Goal: Transaction & Acquisition: Register for event/course

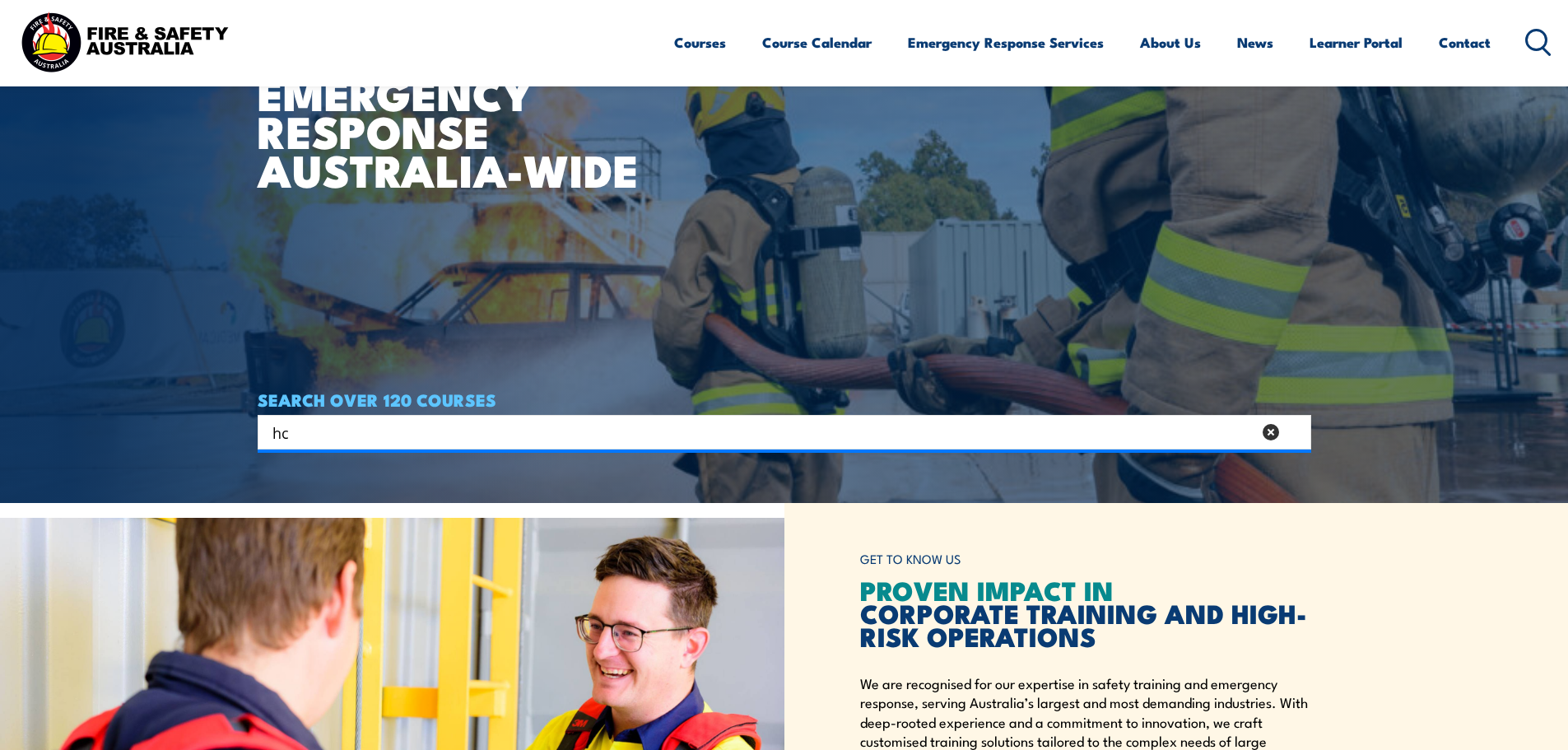
type input "h"
type input "chief fire"
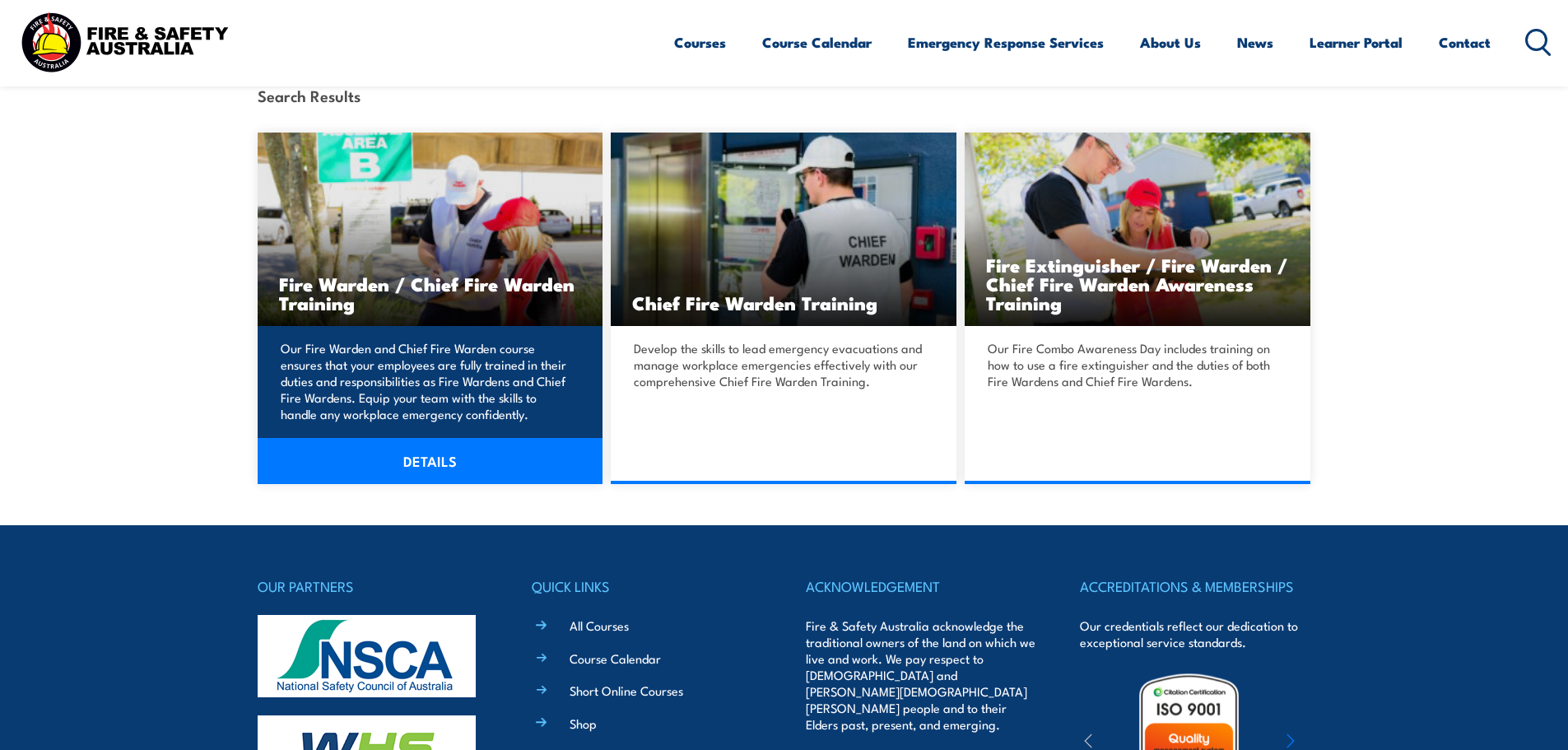
scroll to position [493, 0]
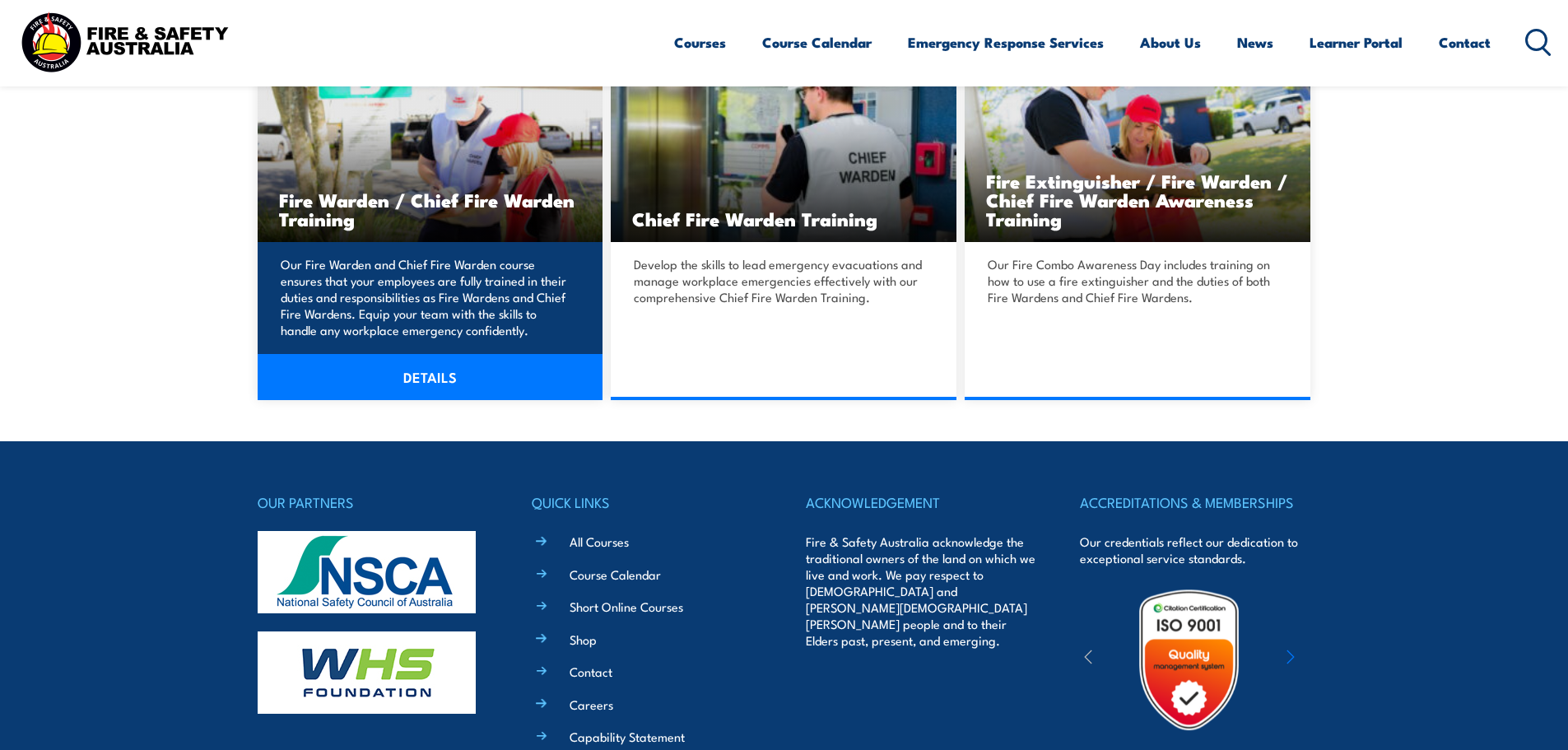
click at [415, 193] on h3 "Fire Warden / Chief Fire Warden Training" at bounding box center [430, 209] width 303 height 38
click at [426, 377] on link "DETAILS" at bounding box center [430, 377] width 346 height 46
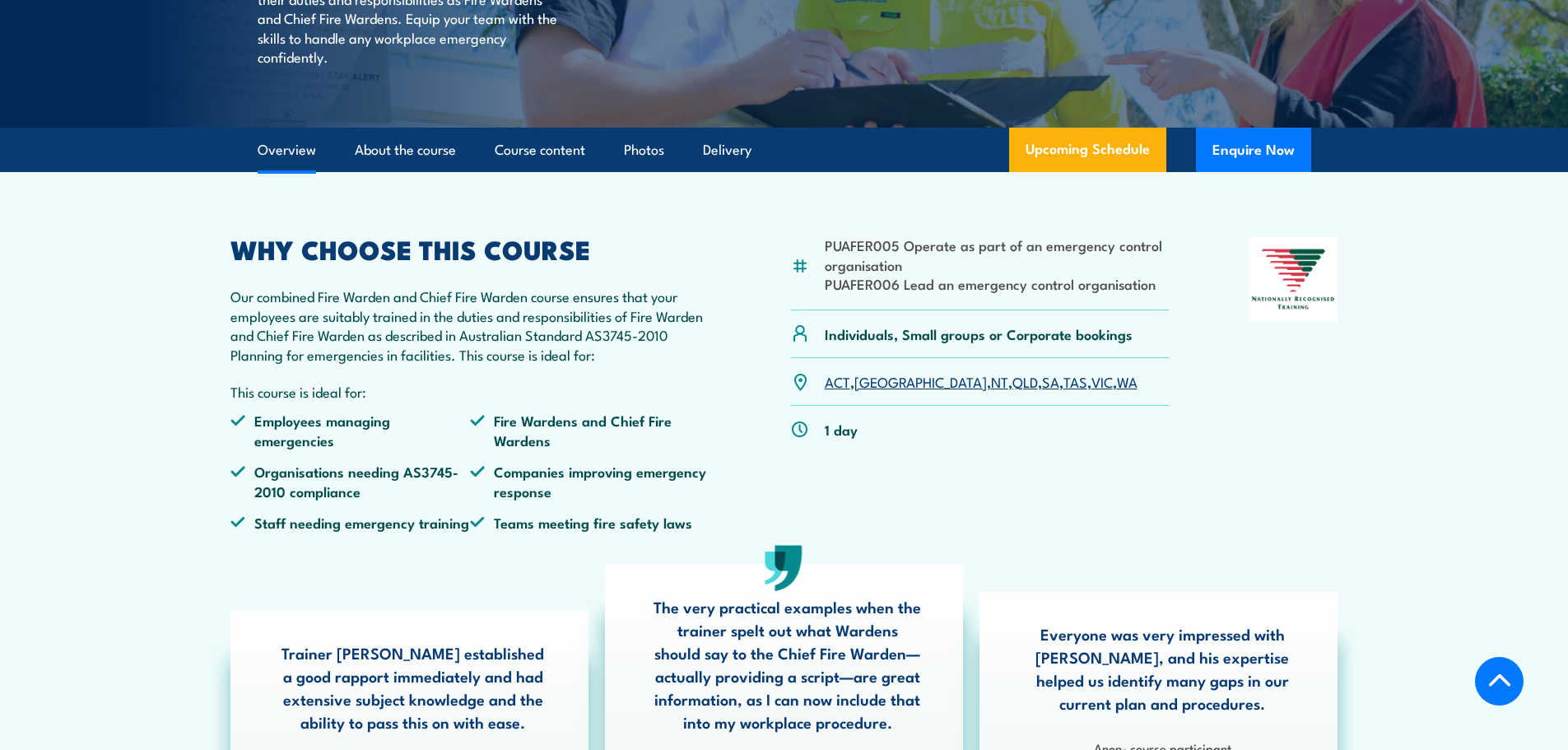
scroll to position [411, 0]
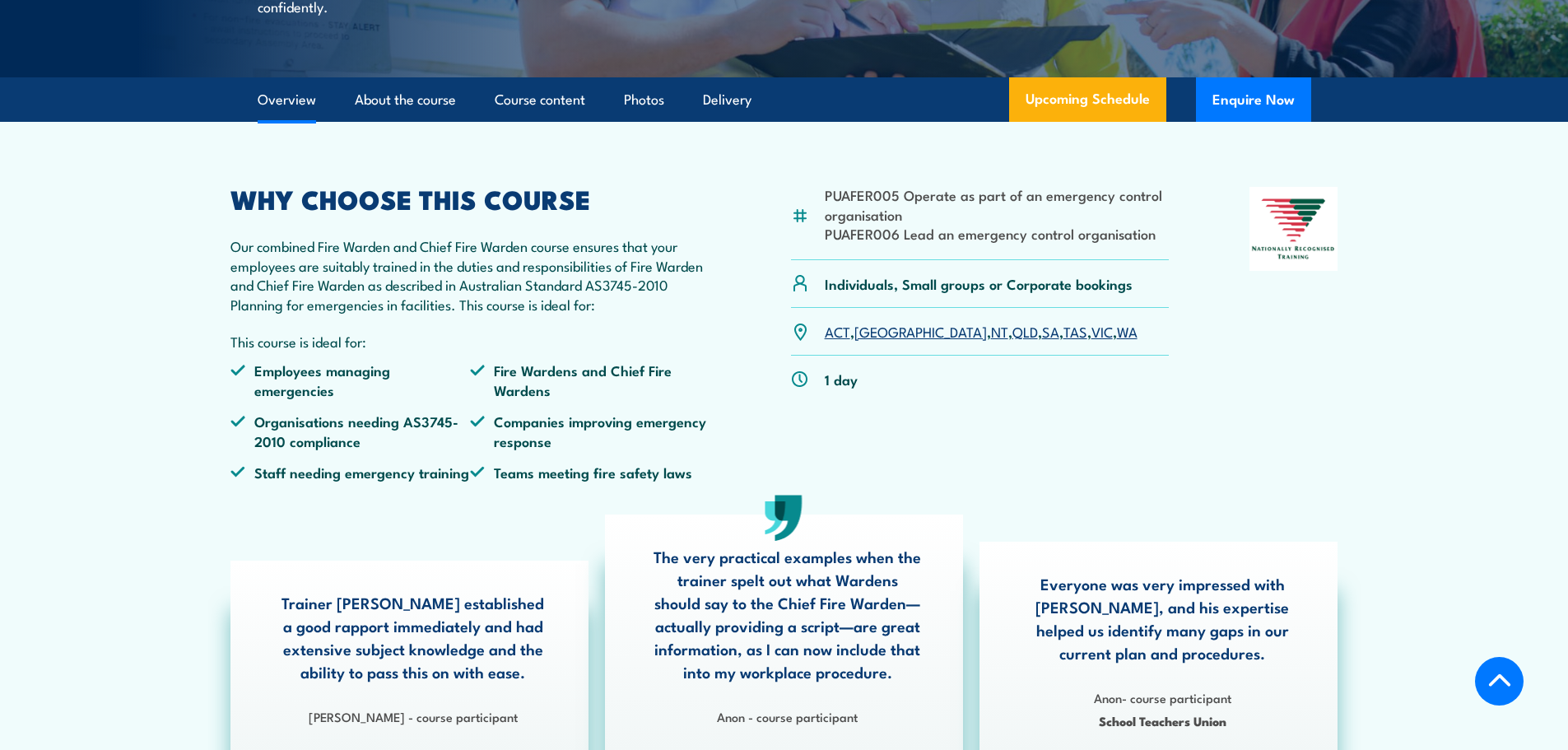
click at [1117, 341] on link "WA" at bounding box center [1127, 331] width 21 height 20
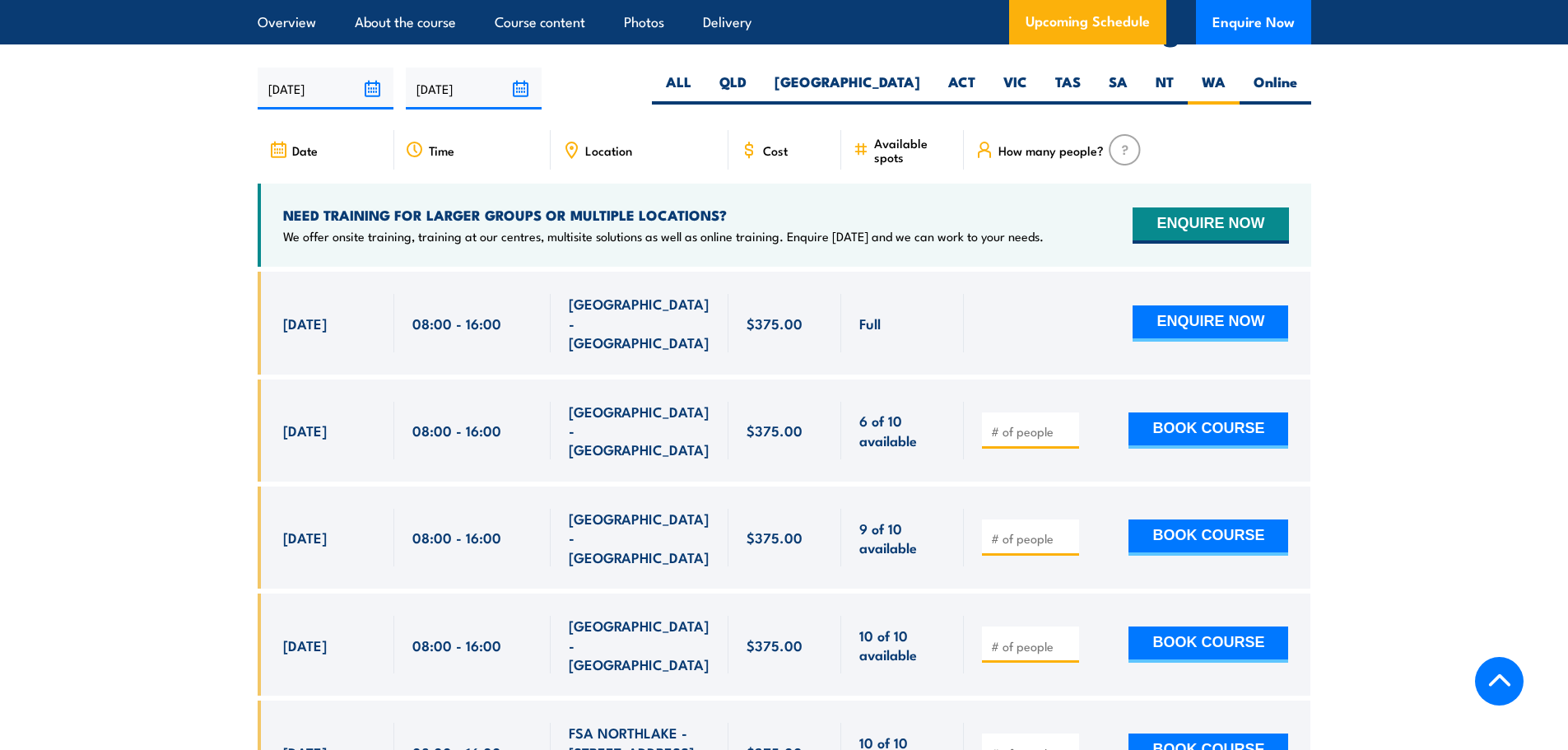
scroll to position [2914, 0]
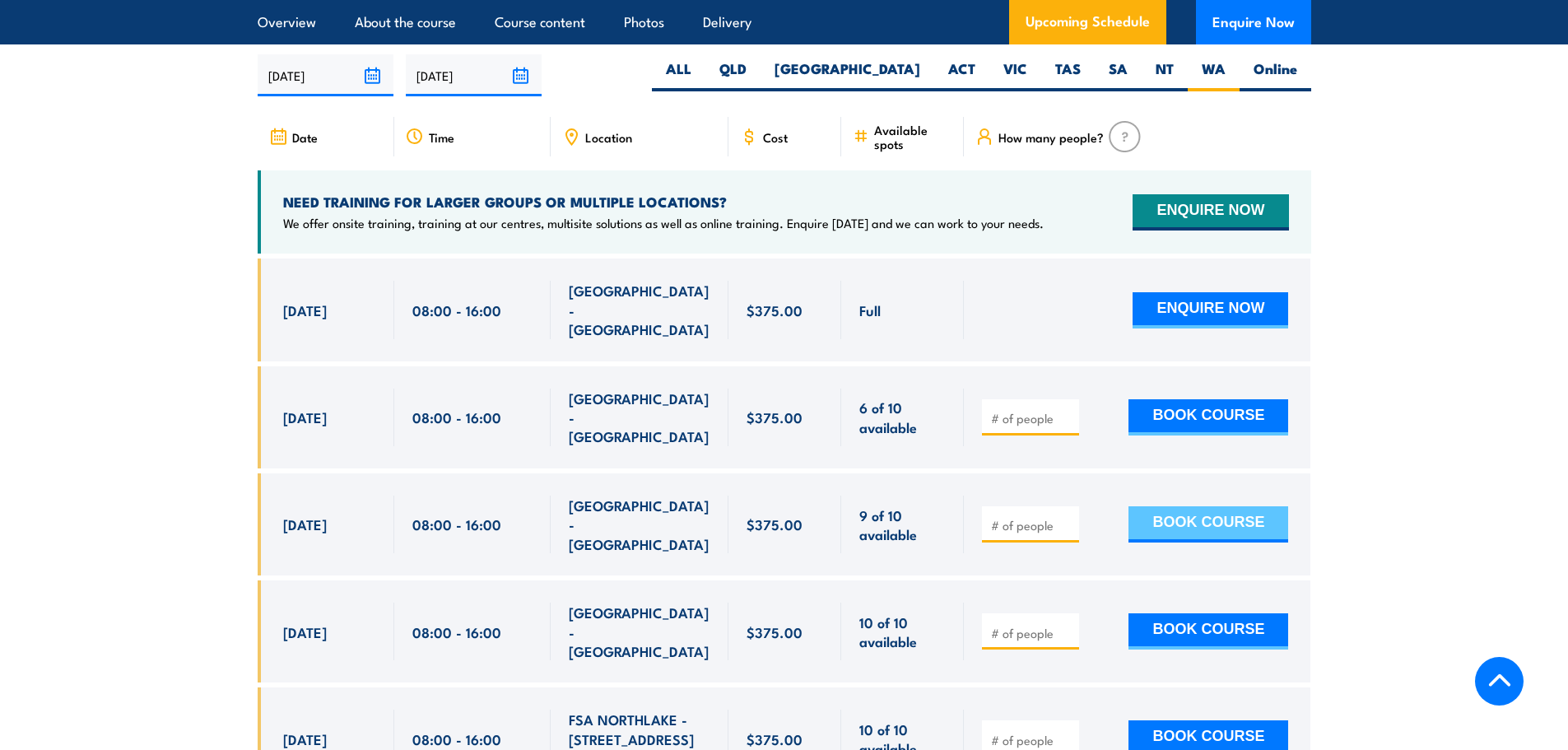
click at [1197, 506] on button "BOOK COURSE" at bounding box center [1208, 524] width 160 height 36
type input "1"
click at [1061, 517] on input "1" at bounding box center [1032, 525] width 82 height 16
click at [1187, 506] on button "BOOK COURSE" at bounding box center [1208, 524] width 160 height 36
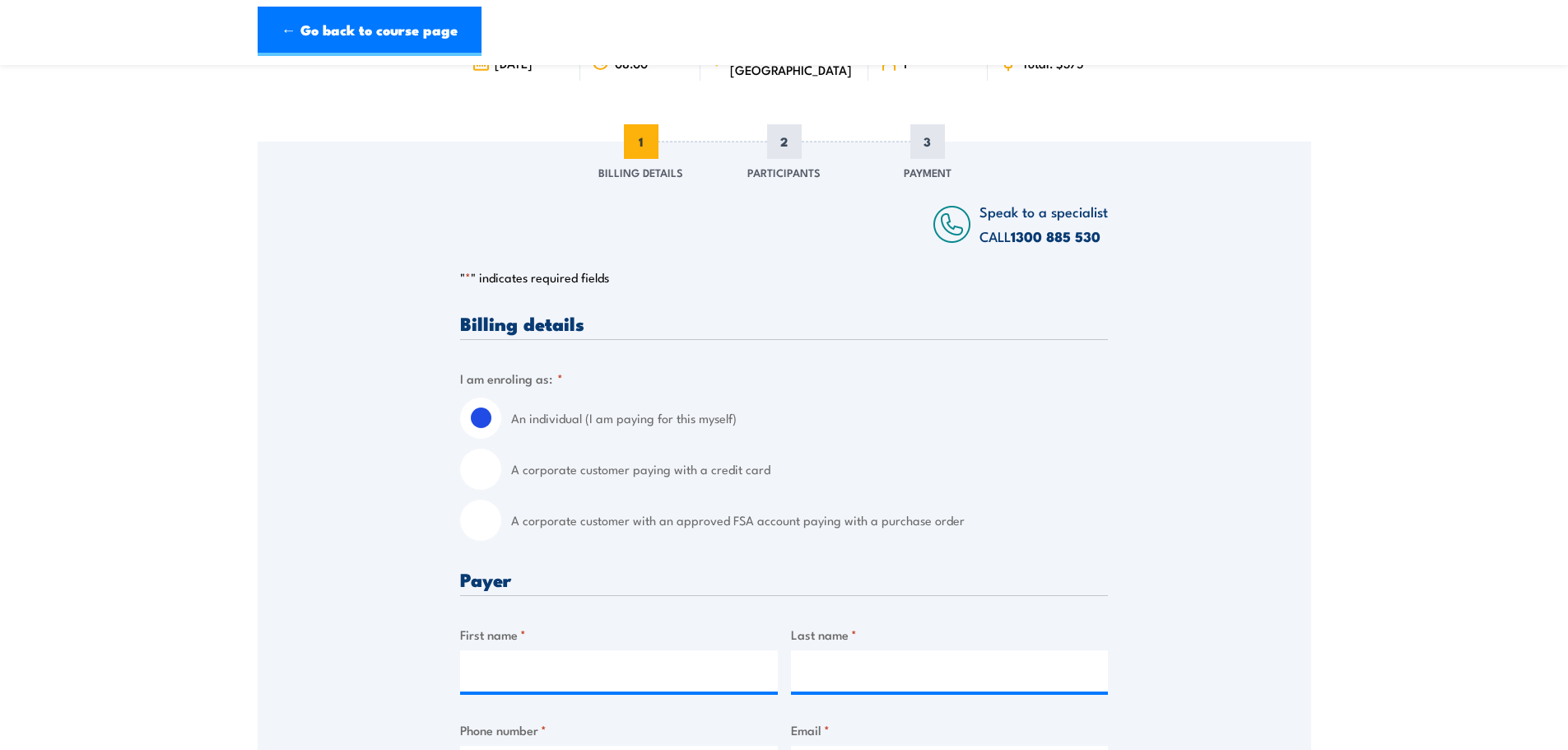
scroll to position [164, 0]
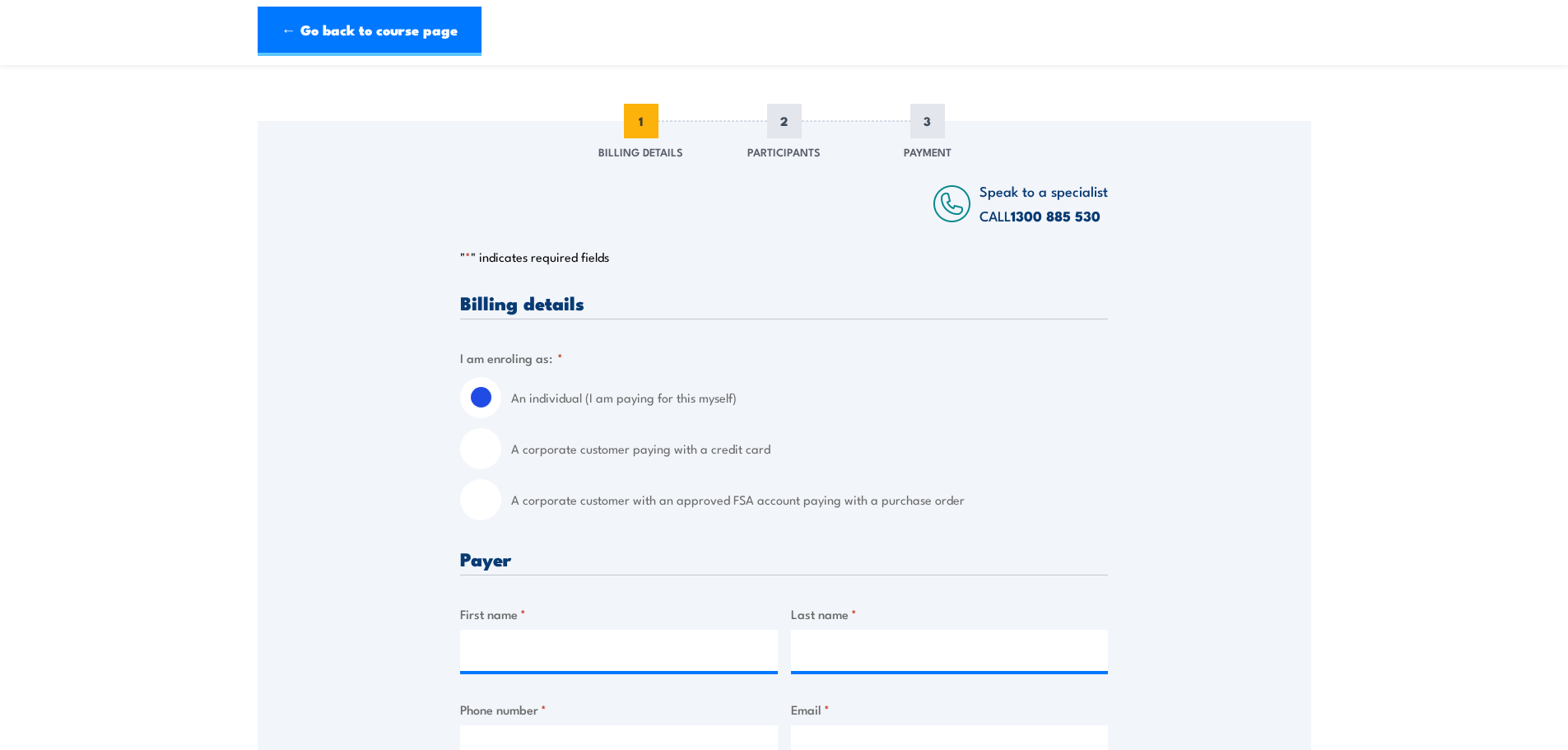
click at [490, 445] on input "A corporate customer paying with a credit card" at bounding box center [481, 449] width 41 height 41
radio input "true"
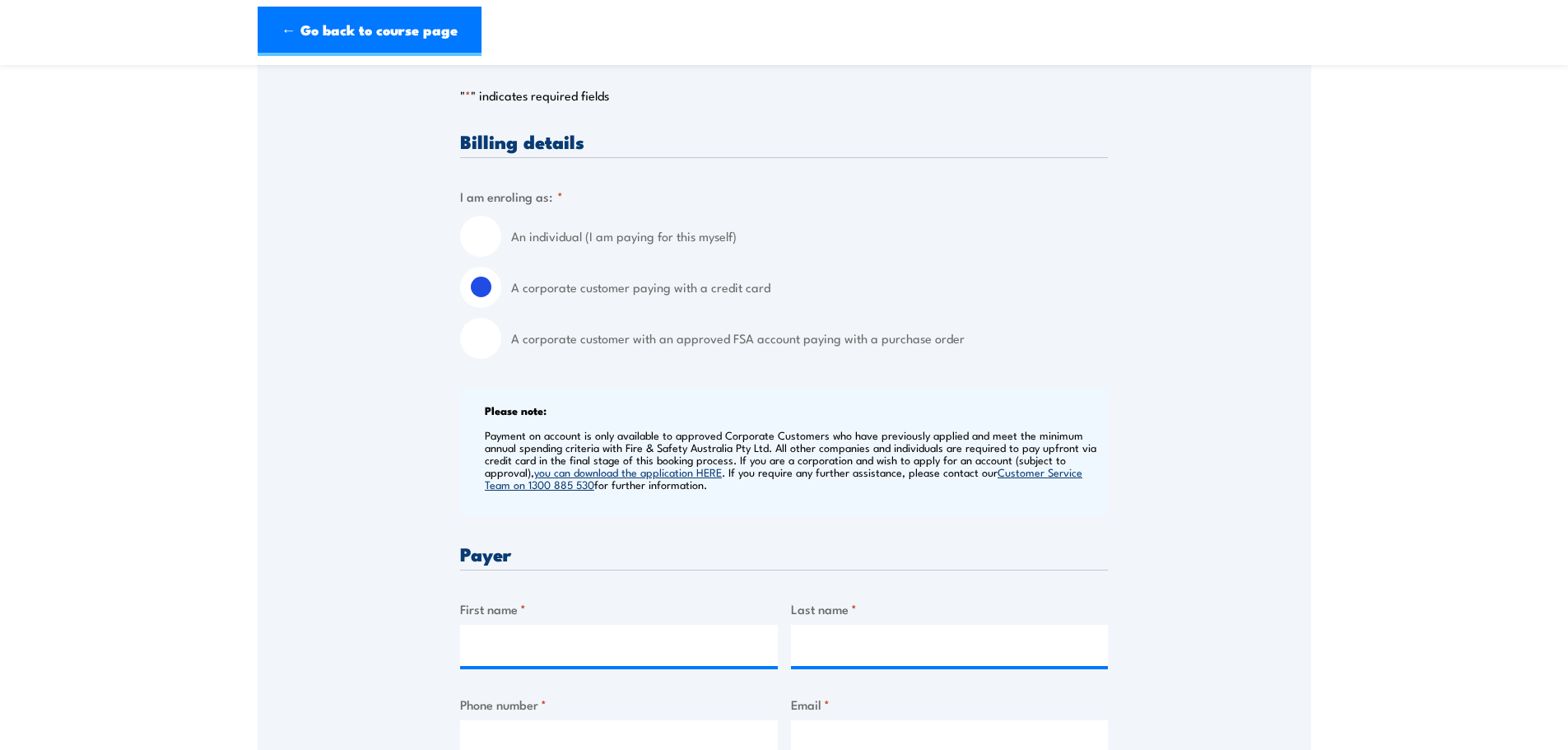
scroll to position [329, 0]
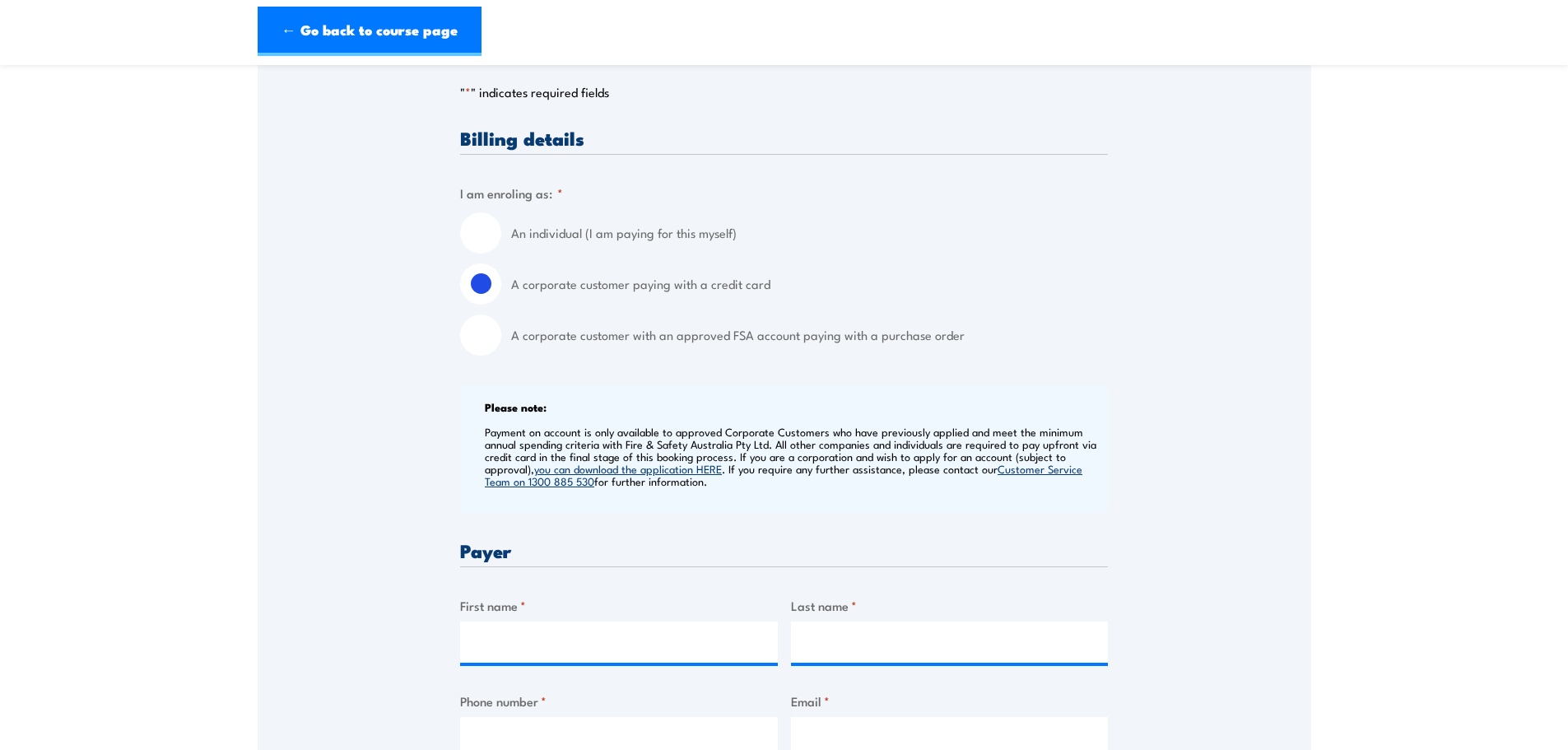
click at [488, 332] on input "A corporate customer with an approved FSA account paying with a purchase order" at bounding box center [481, 335] width 41 height 41
radio input "true"
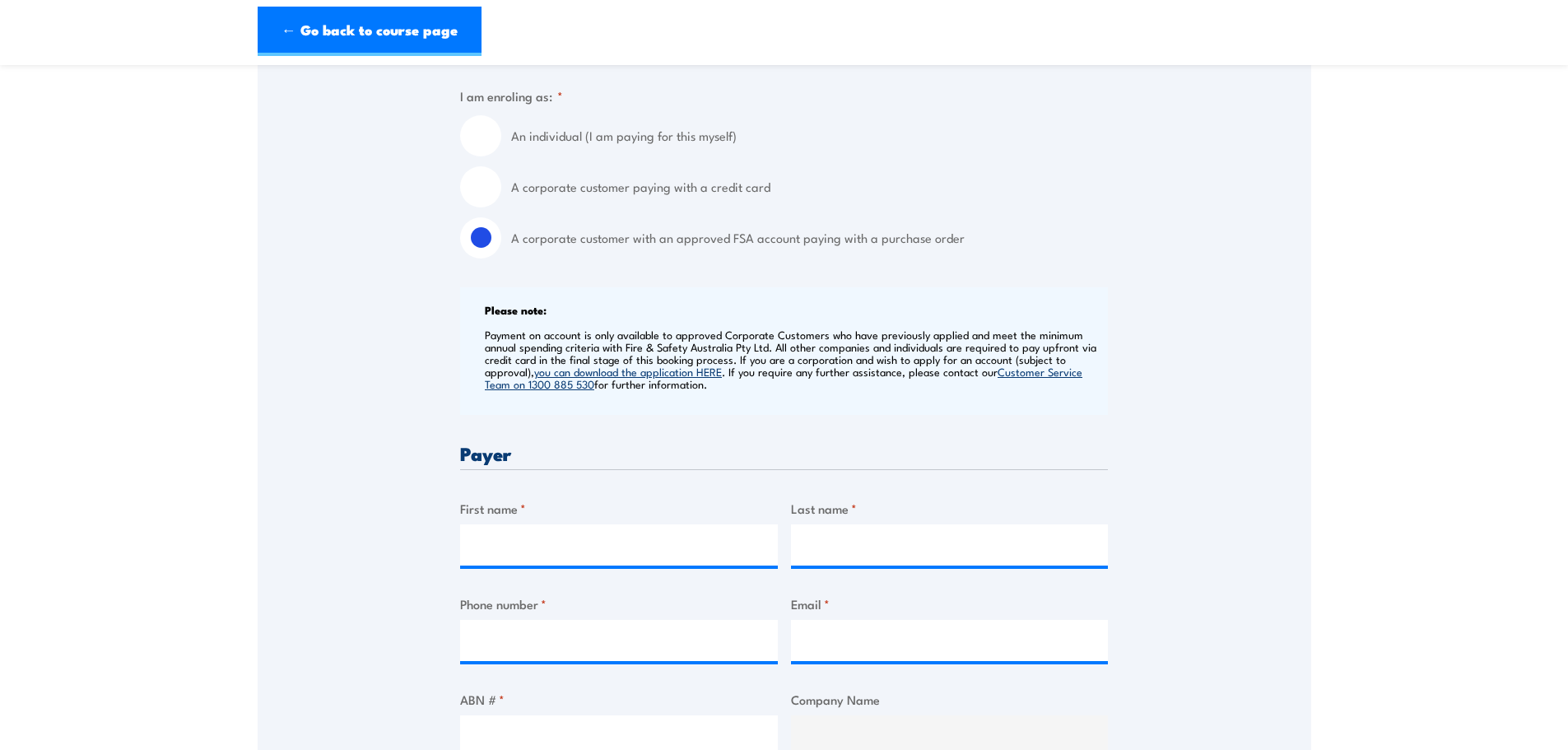
scroll to position [576, 0]
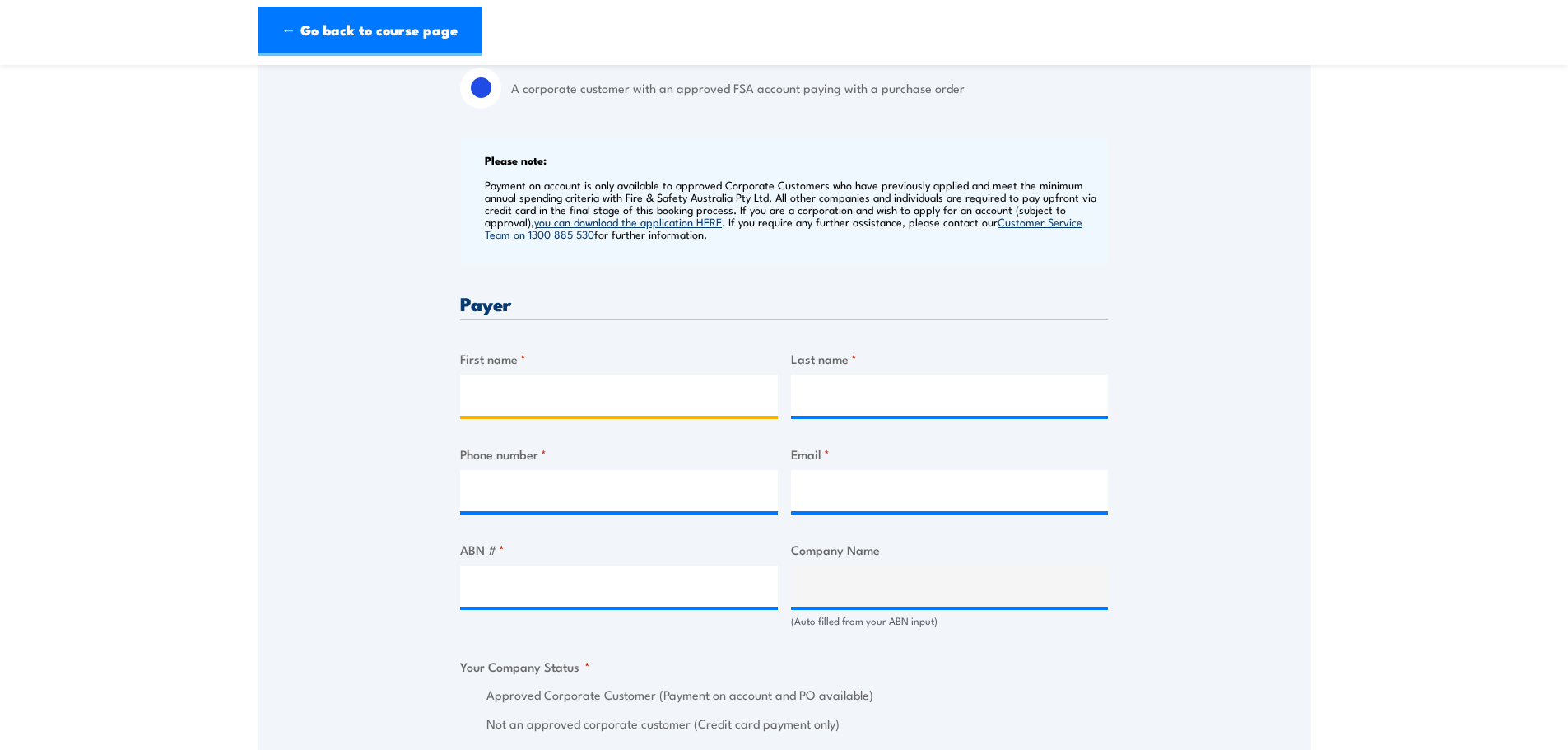
click at [555, 391] on input "First name *" at bounding box center [619, 395] width 318 height 41
type input "[PERSON_NAME]"
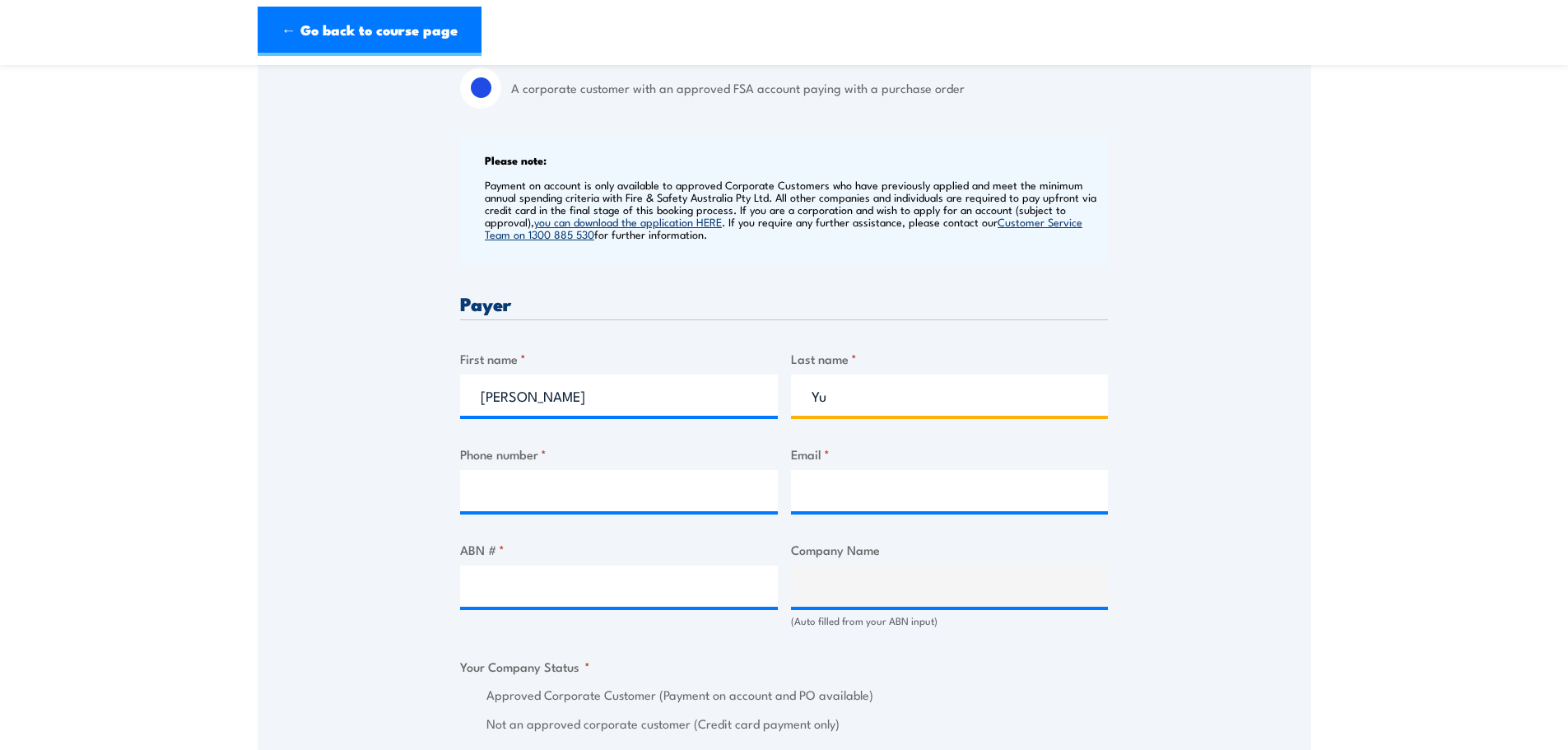
type input "Yu"
click at [548, 485] on input "Phone number *" at bounding box center [619, 491] width 318 height 41
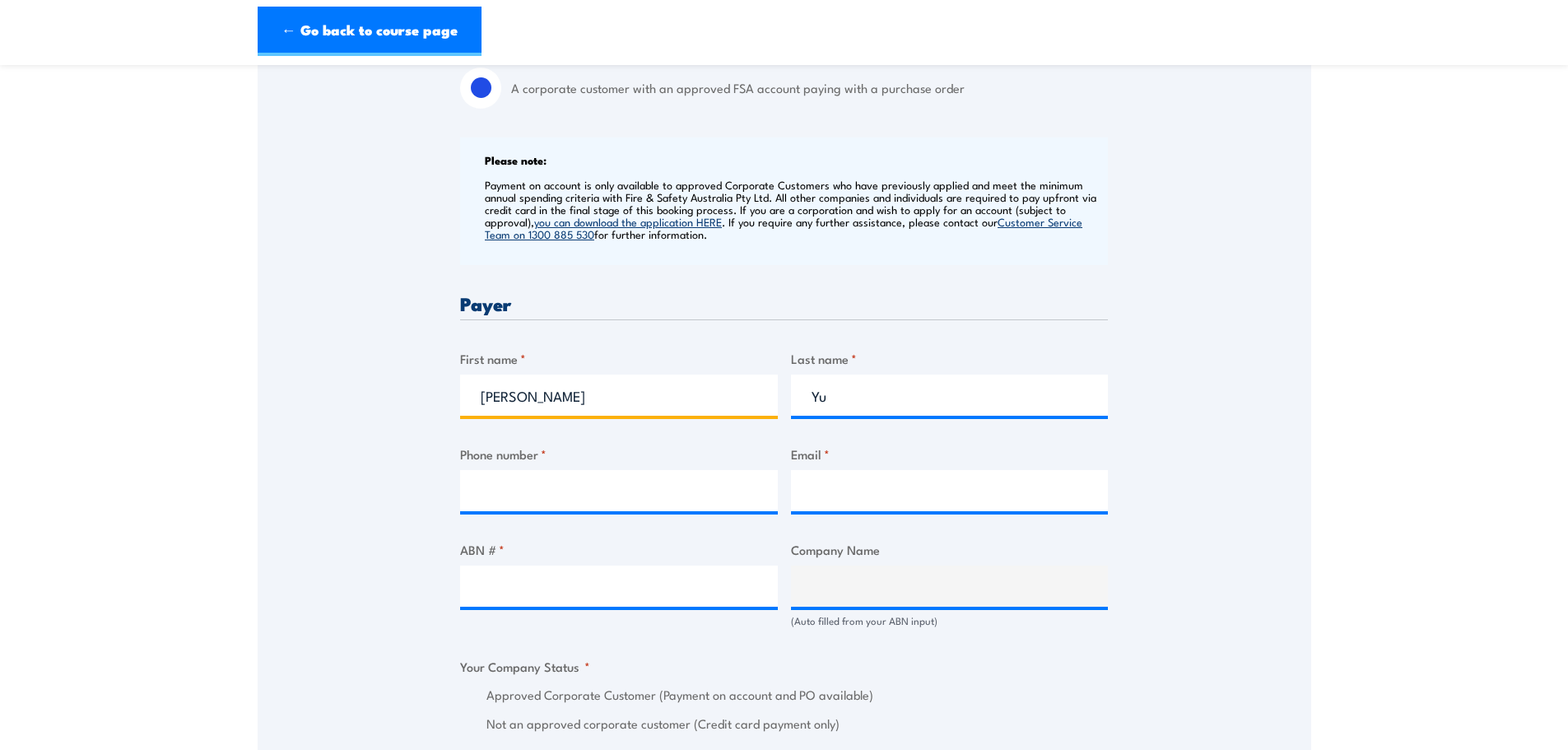
click at [512, 410] on input "[PERSON_NAME]" at bounding box center [619, 395] width 318 height 41
click at [510, 405] on input "[PERSON_NAME]" at bounding box center [619, 395] width 318 height 41
type input "[PERSON_NAME]"
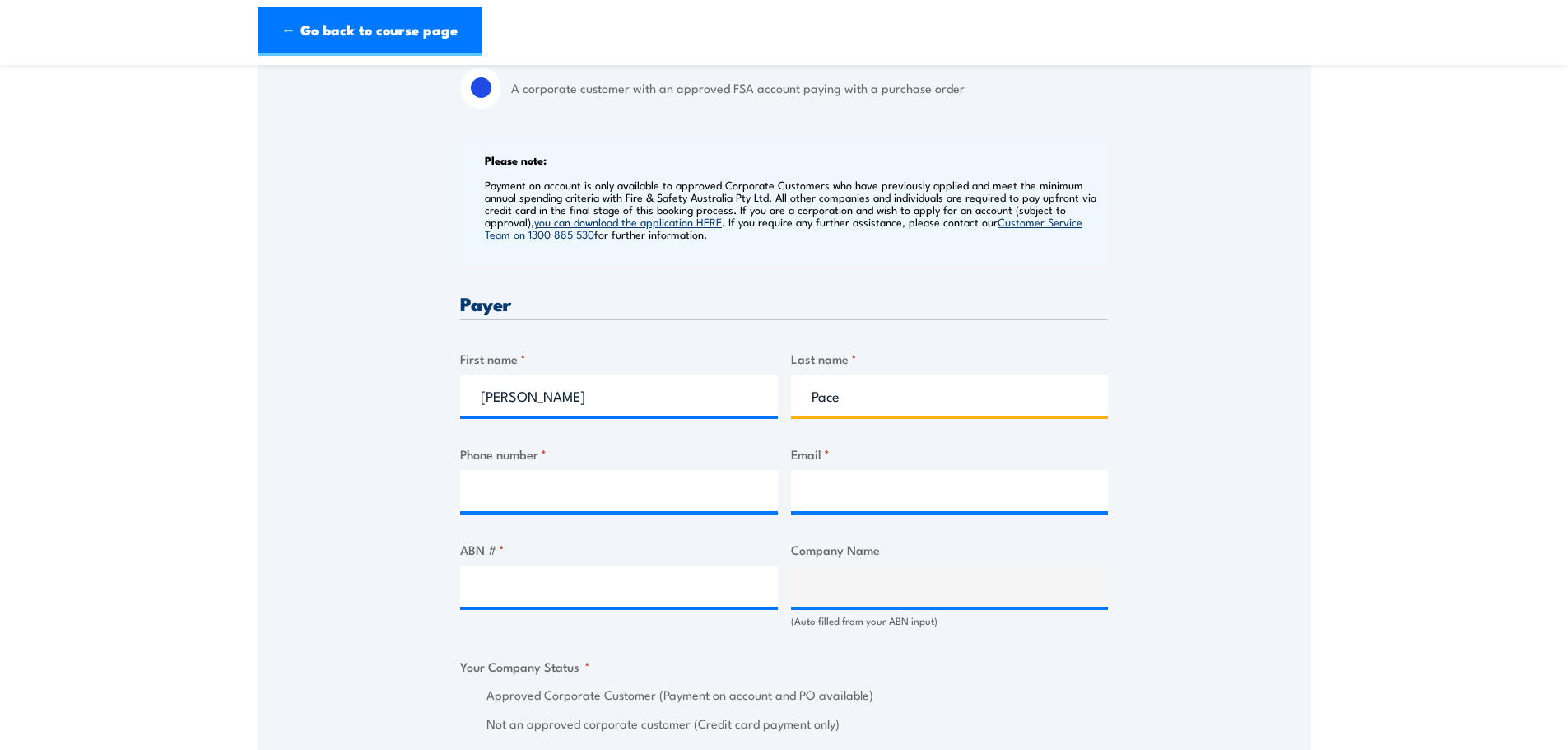
type input "Pace"
type input "0892364622"
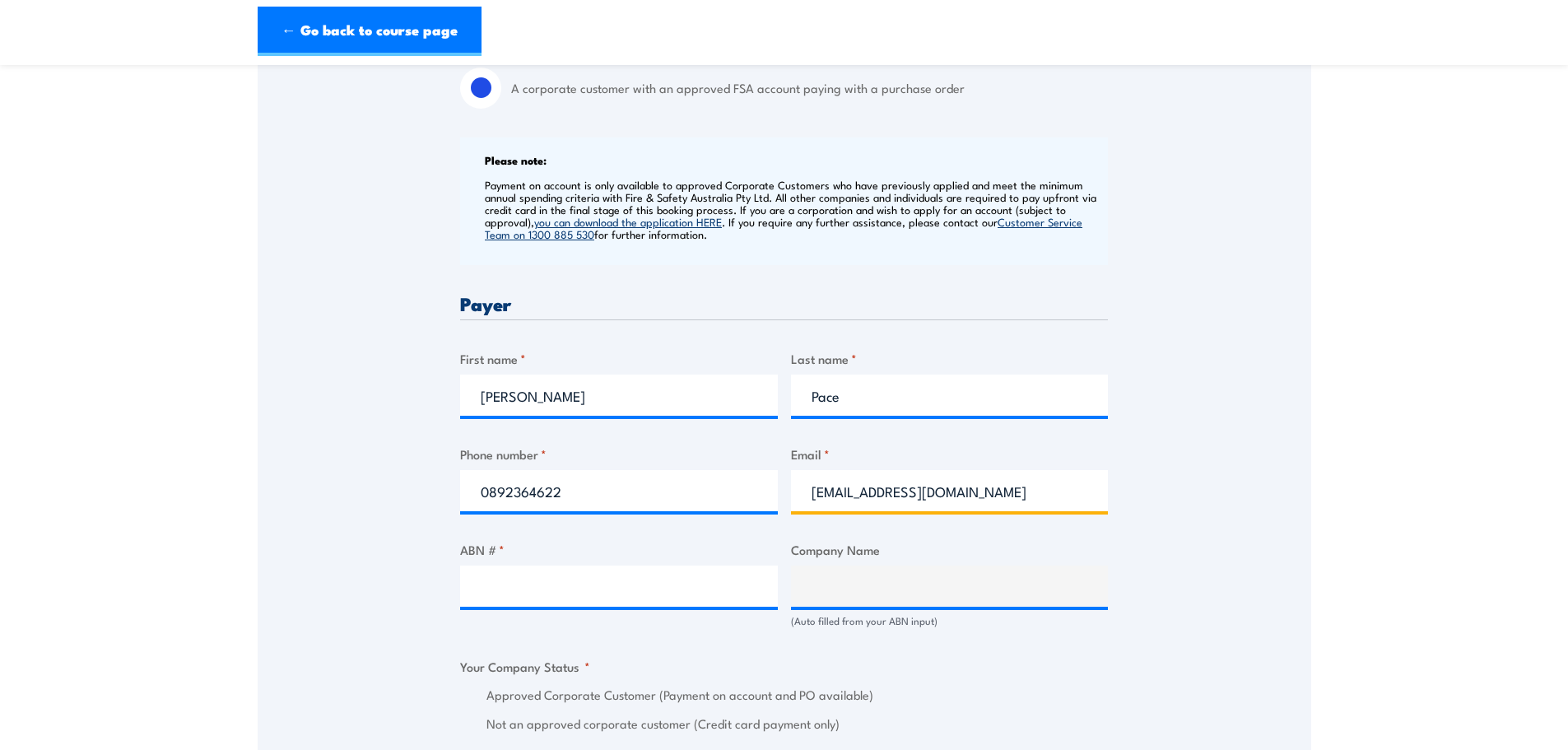
type input "[EMAIL_ADDRESS][DOMAIN_NAME]"
type input "3"
paste input "13 890 277 321"
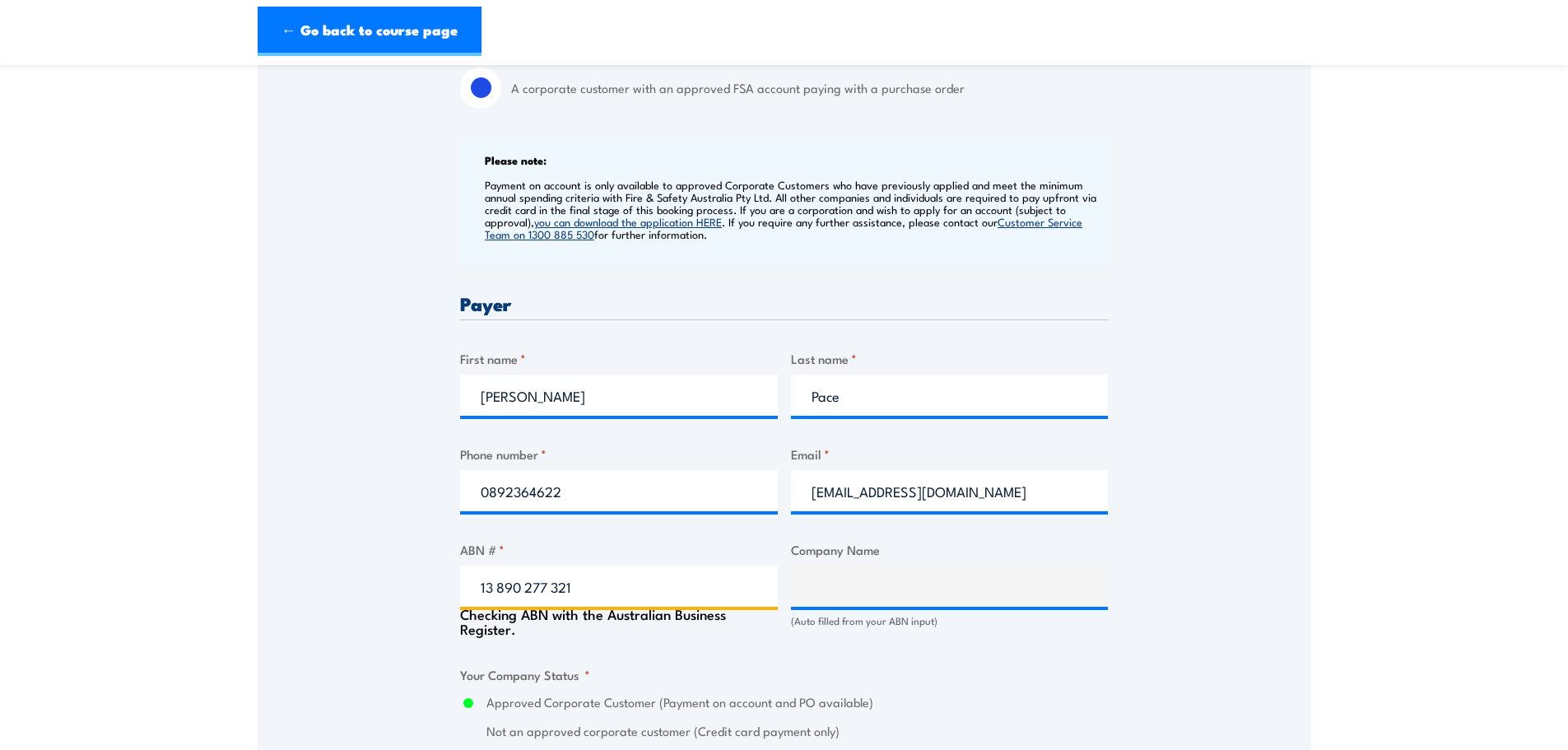
type input "13 890 277 321"
type input "City of [GEOGRAPHIC_DATA]"
radio input "true"
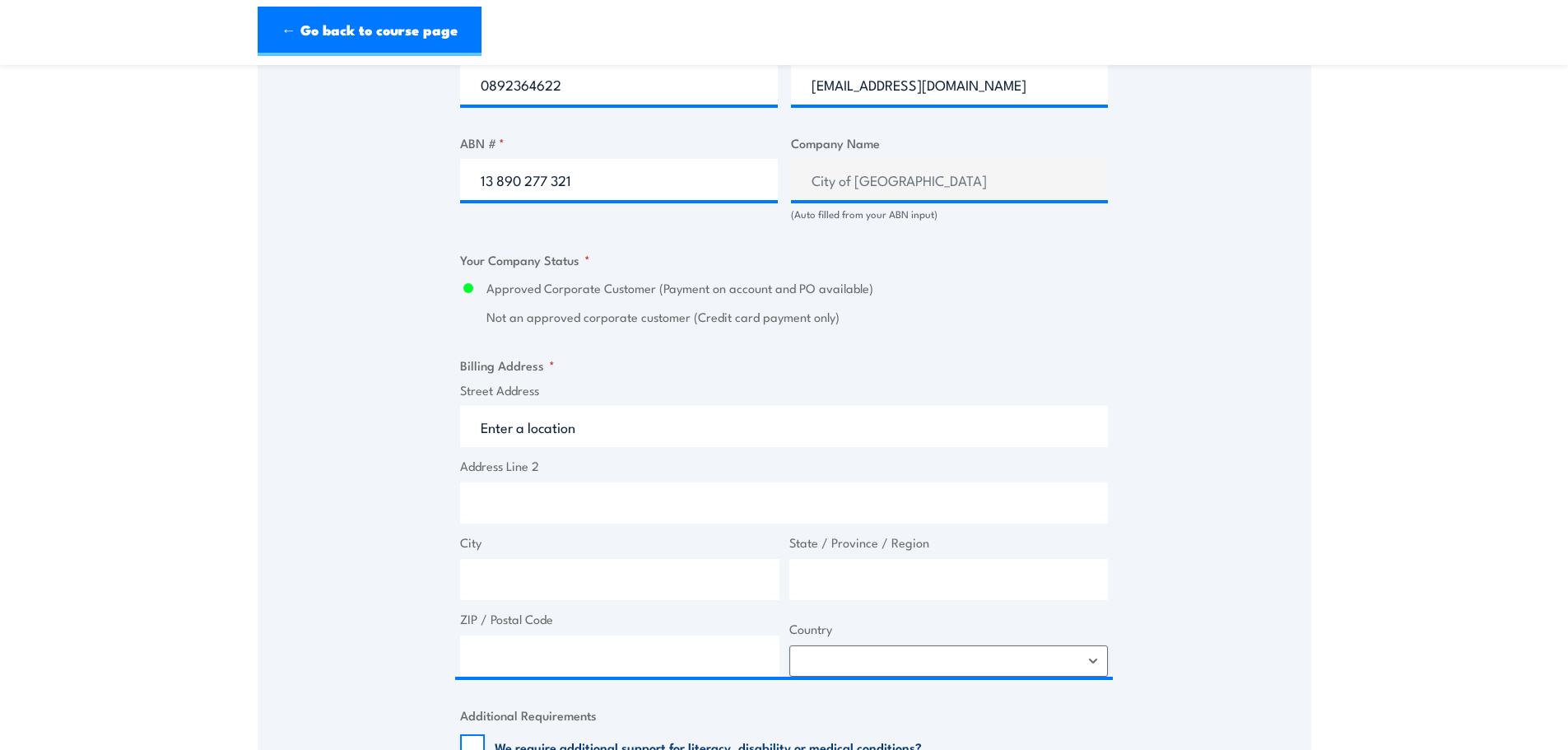
scroll to position [988, 0]
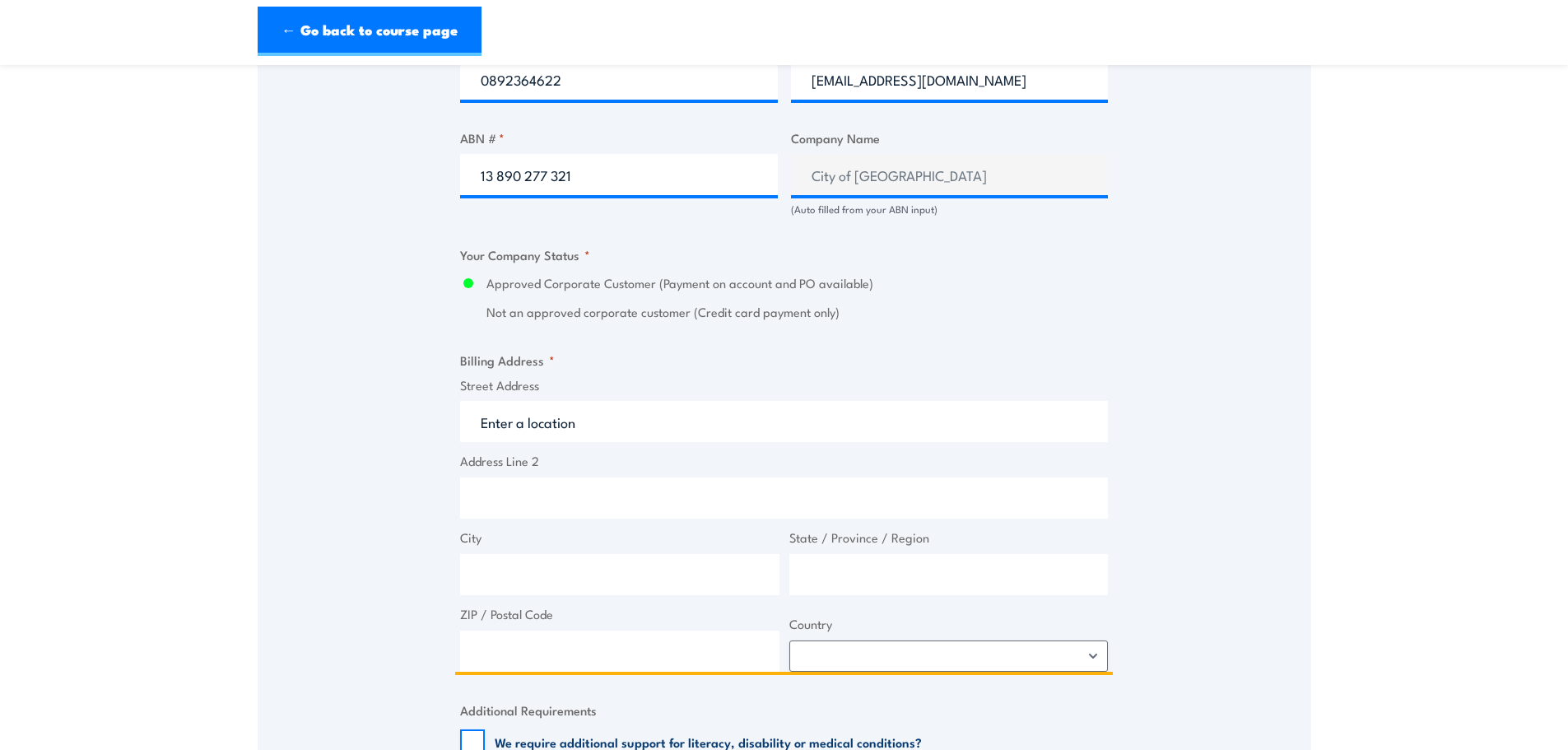
click at [564, 408] on input "Street Address" at bounding box center [784, 421] width 648 height 41
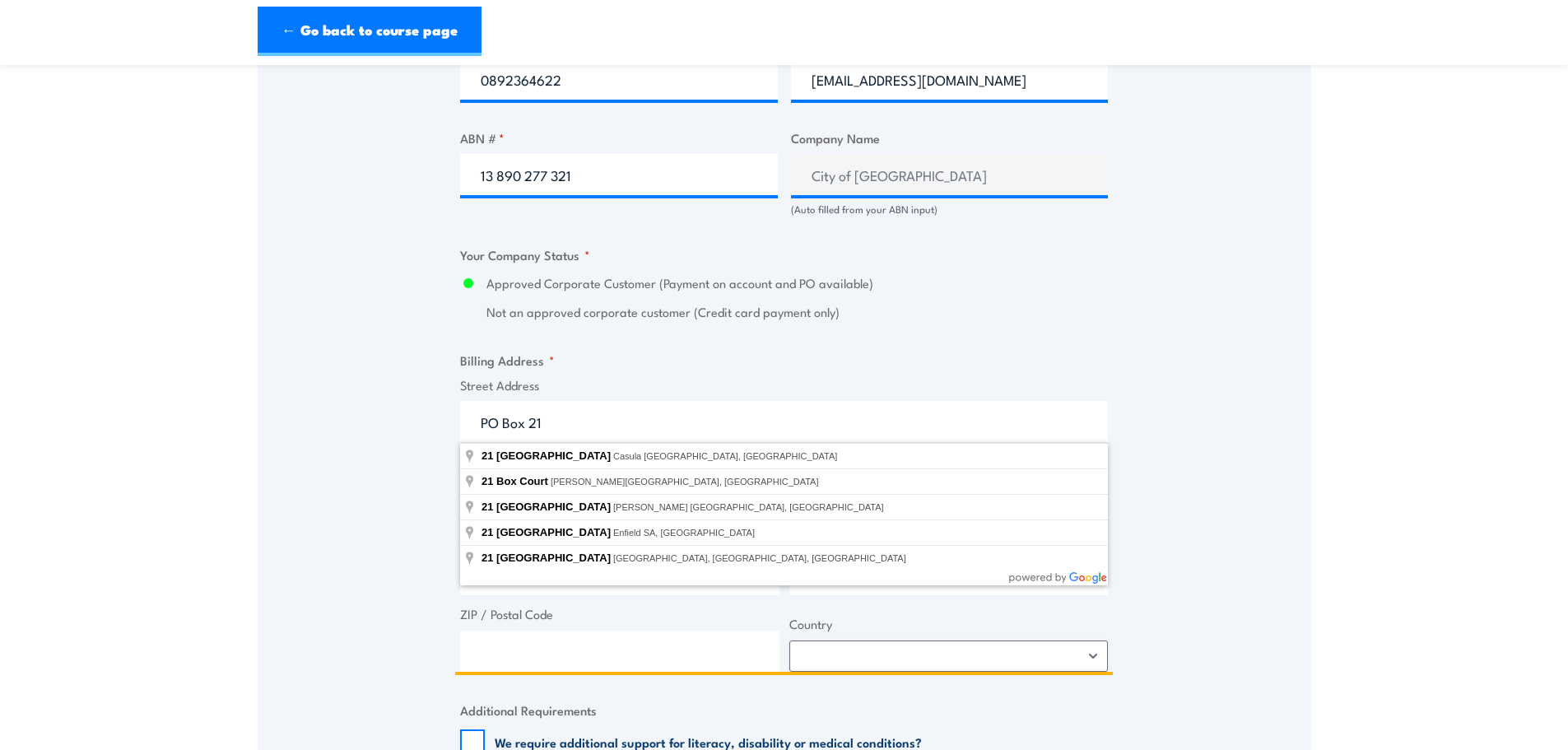
type input "PO Box 21"
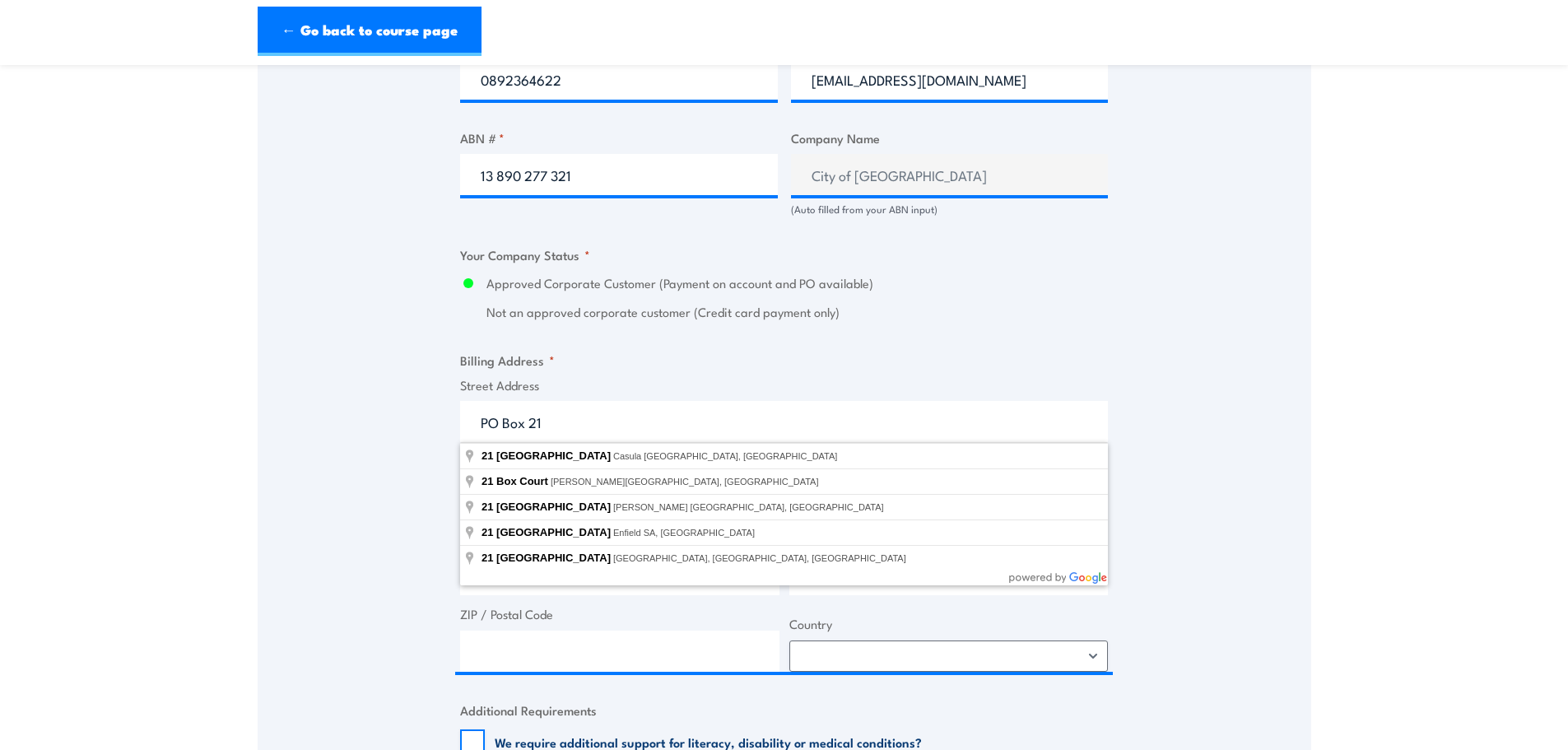
click at [417, 531] on div "Speak to a specialist CALL [PHONE_NUMBER] CALL [PHONE_NUMBER] " * " indicates r…" at bounding box center [784, 243] width 1054 height 1891
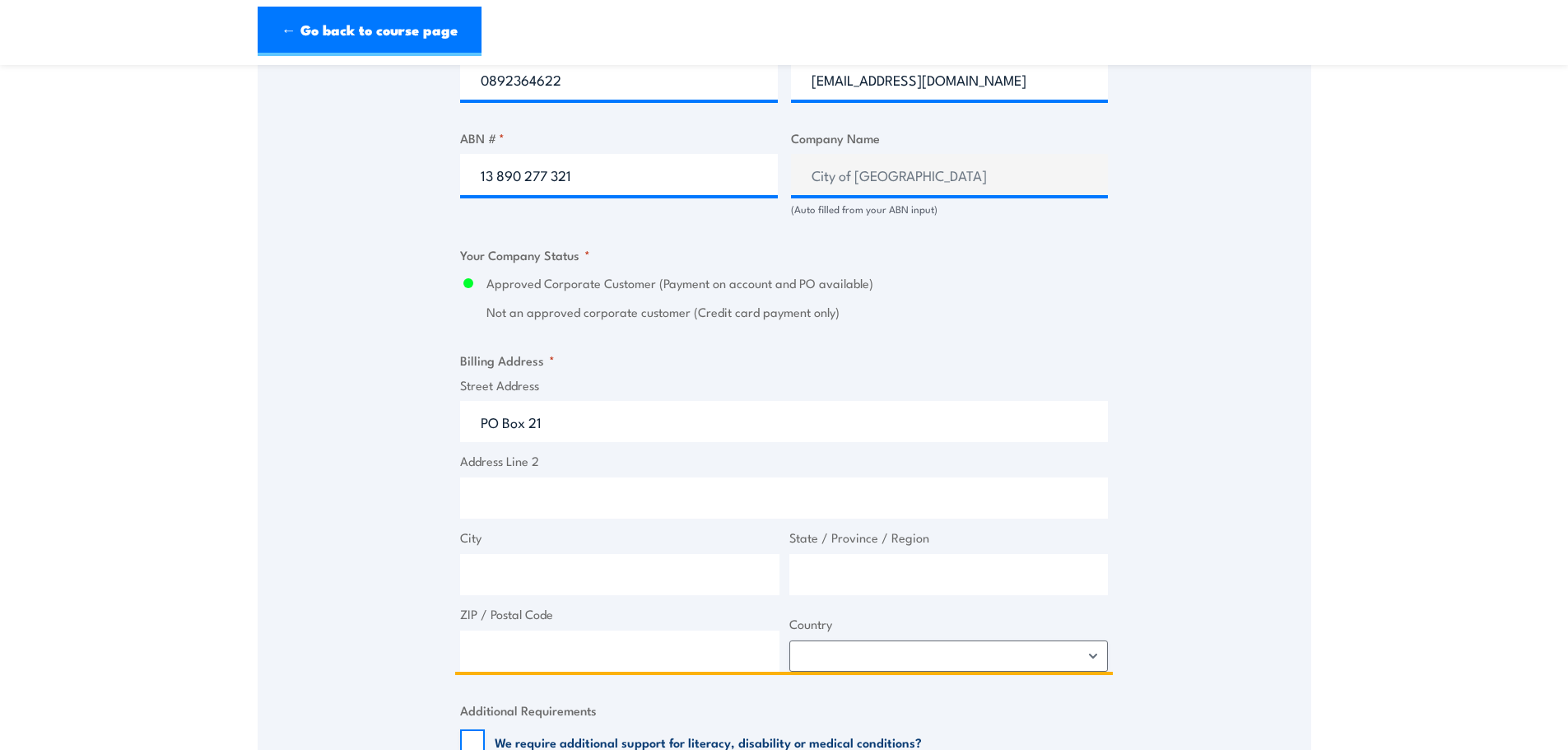
click at [523, 581] on input "City" at bounding box center [620, 574] width 319 height 41
type input "Kwinana"
click at [1013, 574] on input "Western Australi" at bounding box center [949, 574] width 319 height 41
type input "[GEOGRAPHIC_DATA]"
click at [595, 652] on input "ZIP / Postal Code" at bounding box center [620, 651] width 319 height 41
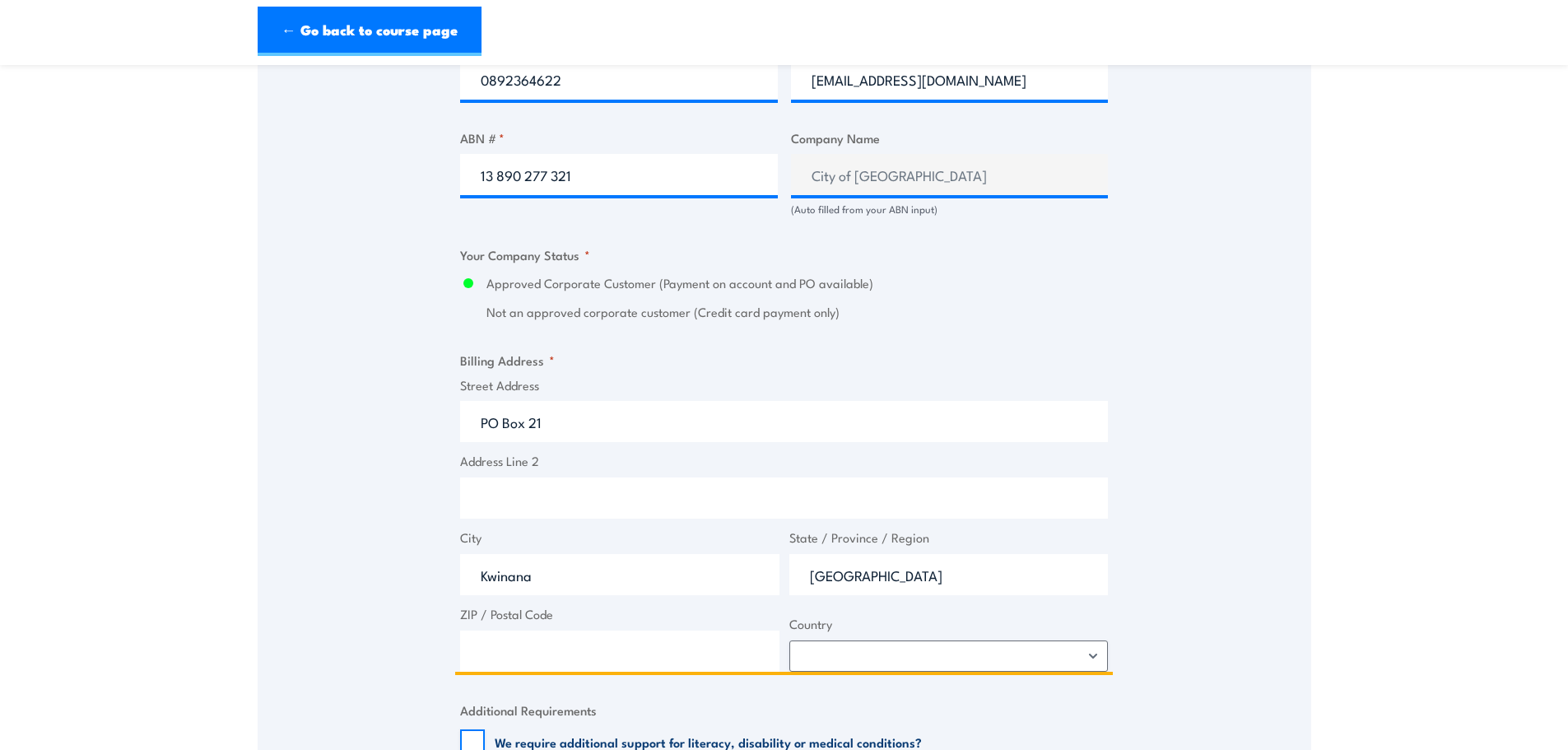
type input "9"
type input "6966"
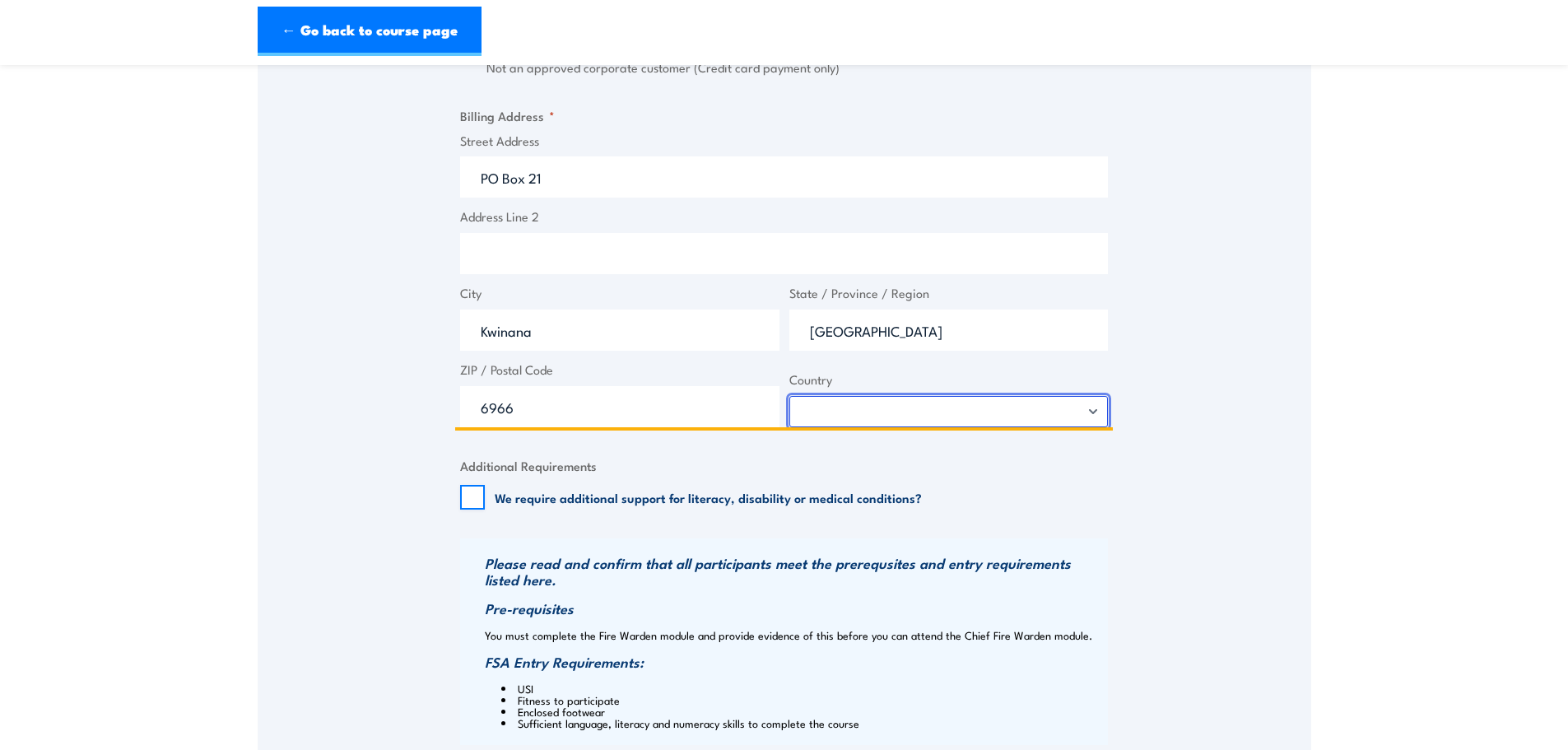
scroll to position [1235, 0]
drag, startPoint x: 885, startPoint y: 421, endPoint x: 881, endPoint y: 409, distance: 12.6
click at [881, 413] on select "[GEOGRAPHIC_DATA] [GEOGRAPHIC_DATA] [GEOGRAPHIC_DATA] [US_STATE] [GEOGRAPHIC_DA…" at bounding box center [949, 409] width 319 height 31
click at [881, 409] on select "[GEOGRAPHIC_DATA] [GEOGRAPHIC_DATA] [GEOGRAPHIC_DATA] [US_STATE] [GEOGRAPHIC_DA…" at bounding box center [949, 409] width 319 height 31
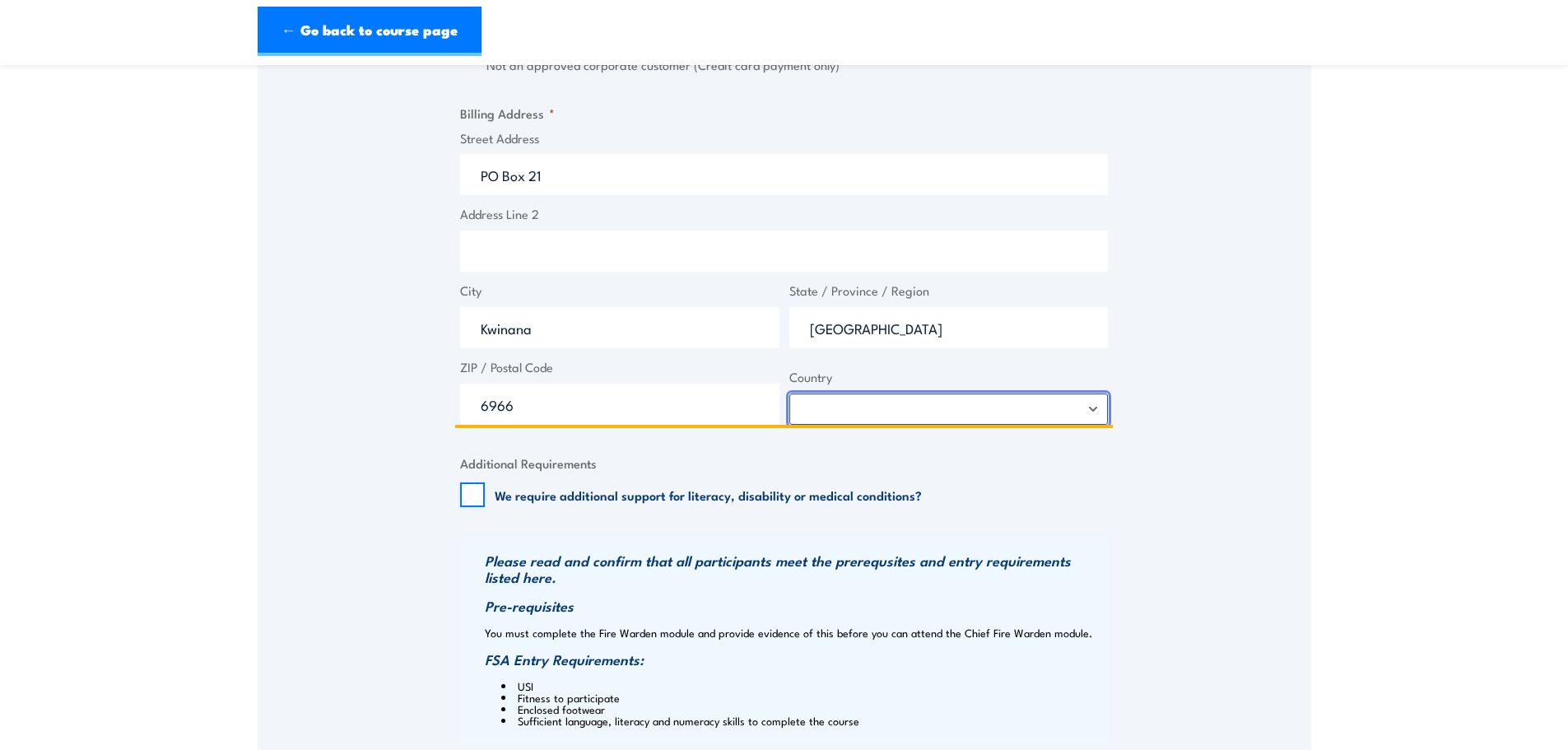
click at [1058, 409] on select "[GEOGRAPHIC_DATA] [GEOGRAPHIC_DATA] [GEOGRAPHIC_DATA] [US_STATE] [GEOGRAPHIC_DA…" at bounding box center [949, 409] width 319 height 31
click at [790, 393] on select "[GEOGRAPHIC_DATA] [GEOGRAPHIC_DATA] [GEOGRAPHIC_DATA] [US_STATE] [GEOGRAPHIC_DA…" at bounding box center [949, 409] width 319 height 31
click at [912, 261] on input "Address Line 2" at bounding box center [784, 251] width 648 height 41
click at [1099, 414] on select "[GEOGRAPHIC_DATA] [GEOGRAPHIC_DATA] [GEOGRAPHIC_DATA] [US_STATE] [GEOGRAPHIC_DA…" at bounding box center [949, 409] width 319 height 31
select select "[GEOGRAPHIC_DATA]"
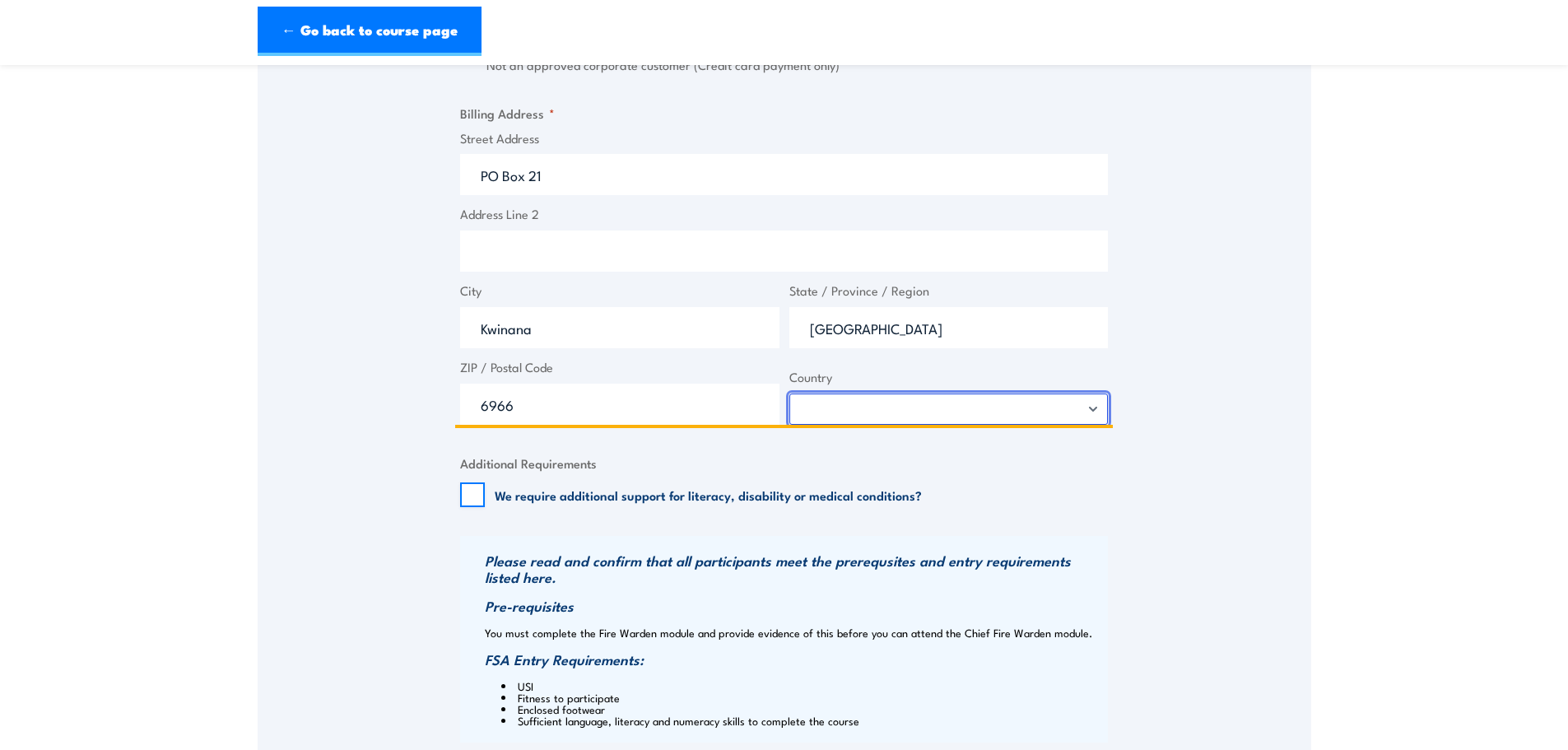
click at [790, 393] on select "[GEOGRAPHIC_DATA] [GEOGRAPHIC_DATA] [GEOGRAPHIC_DATA] [US_STATE] [GEOGRAPHIC_DA…" at bounding box center [949, 409] width 319 height 31
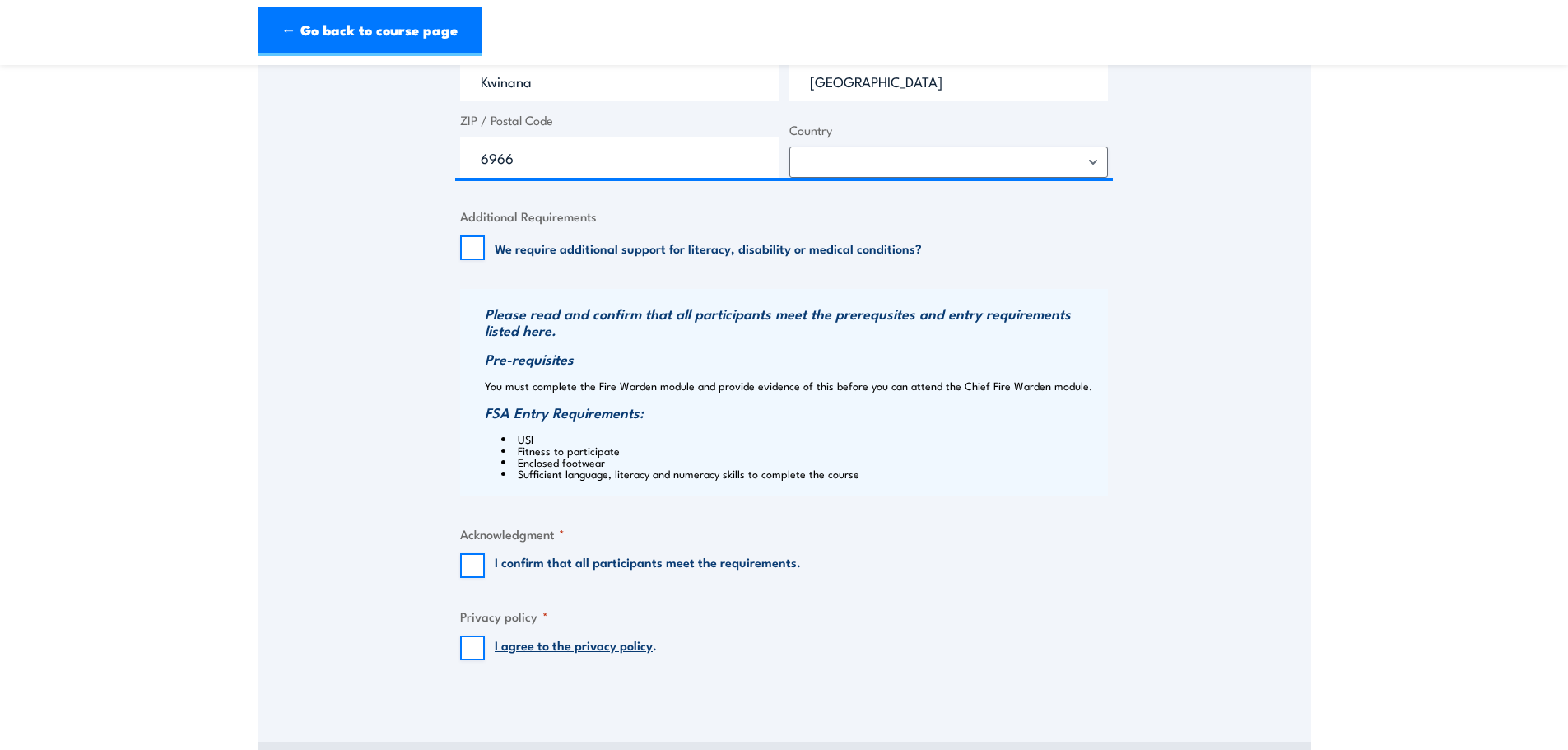
scroll to position [1563, 0]
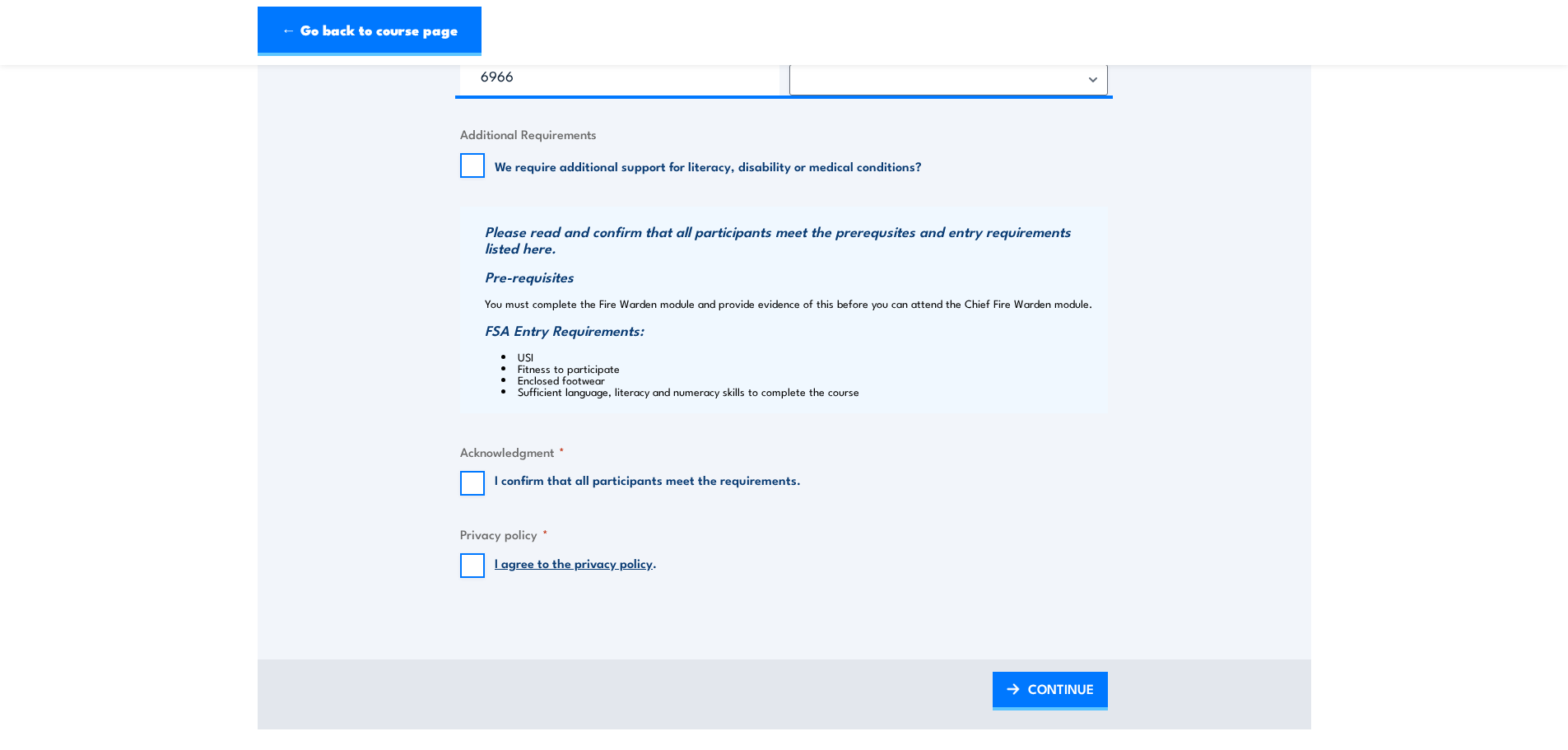
drag, startPoint x: 459, startPoint y: 474, endPoint x: 465, endPoint y: 482, distance: 10.0
drag, startPoint x: 475, startPoint y: 486, endPoint x: 483, endPoint y: 501, distance: 17.0
click at [476, 486] on input "I confirm that all participants meet the requirements." at bounding box center [473, 483] width 25 height 25
checkbox input "true"
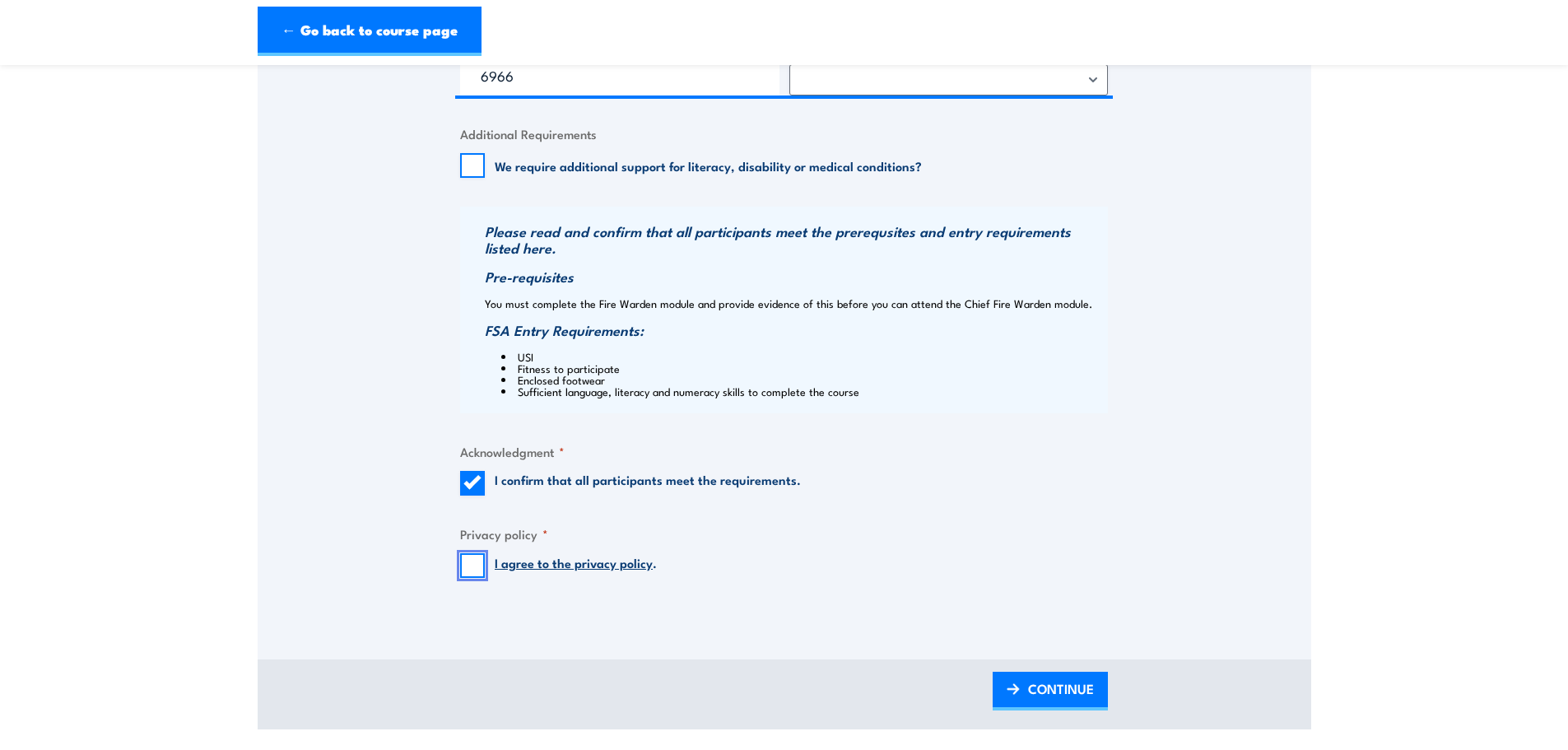
click at [477, 567] on input "I agree to the privacy policy ." at bounding box center [473, 566] width 25 height 25
checkbox input "true"
click at [1029, 681] on span "CONTINUE" at bounding box center [1062, 688] width 66 height 44
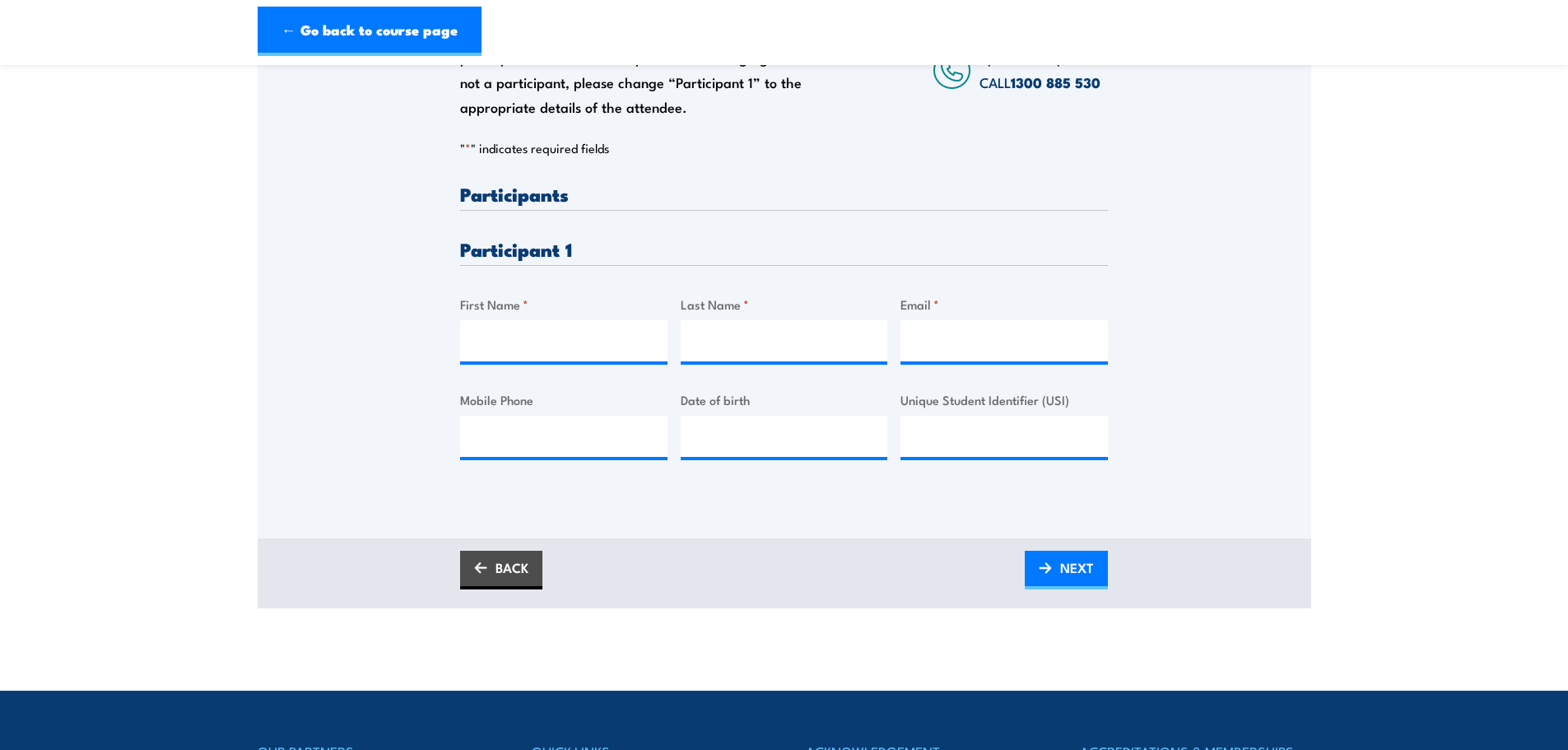
scroll to position [329, 0]
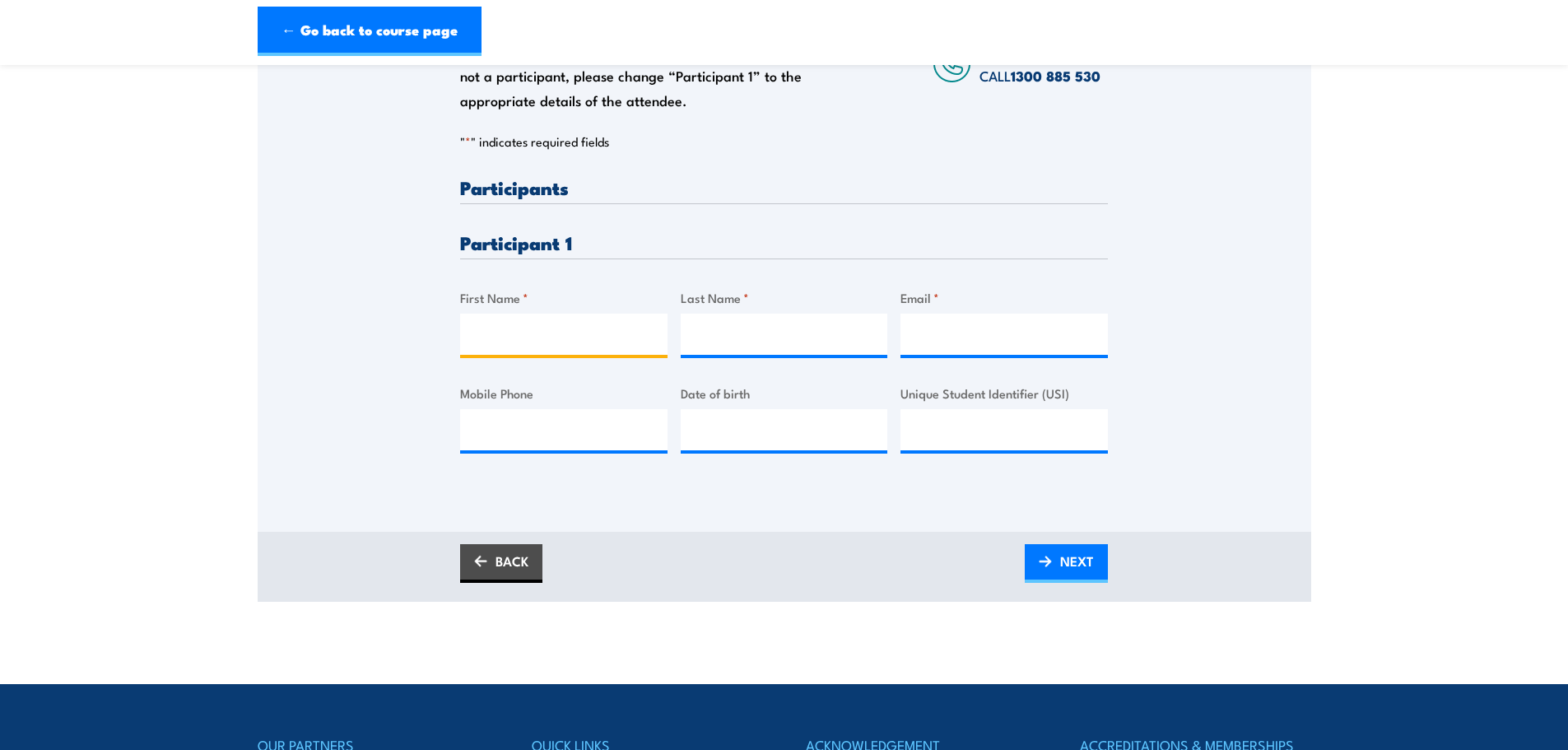
click at [522, 335] on input "First Name *" at bounding box center [564, 334] width 208 height 41
type input "[PERSON_NAME]"
type input "Yu"
drag, startPoint x: 984, startPoint y: 316, endPoint x: 976, endPoint y: 325, distance: 12.0
click at [984, 316] on input "Email *" at bounding box center [1004, 334] width 208 height 41
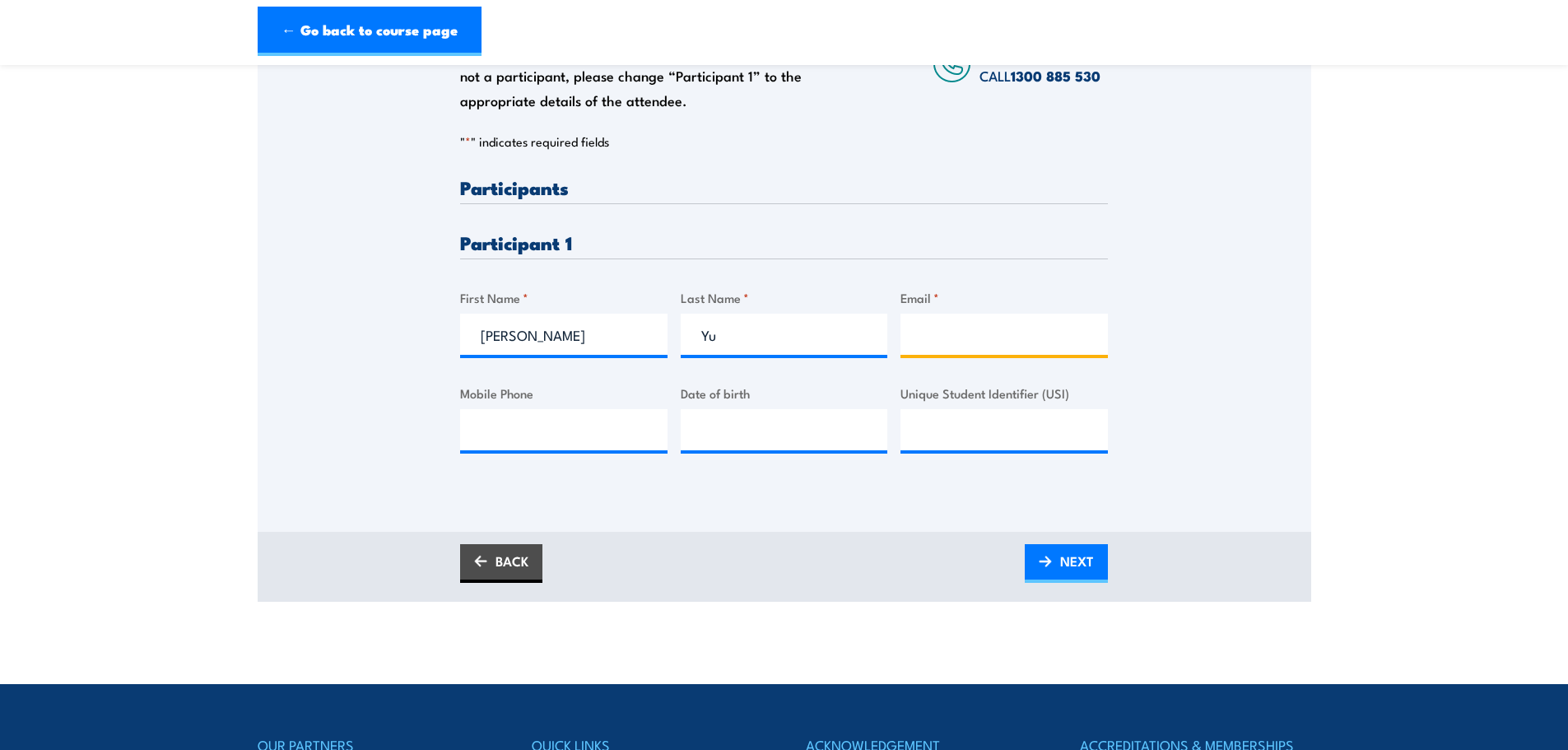
paste input "[EMAIL_ADDRESS][DOMAIN_NAME]"
type input "[EMAIL_ADDRESS][DOMAIN_NAME]"
click at [929, 436] on input "Unique Student Identifier (USI)" at bounding box center [1004, 429] width 208 height 41
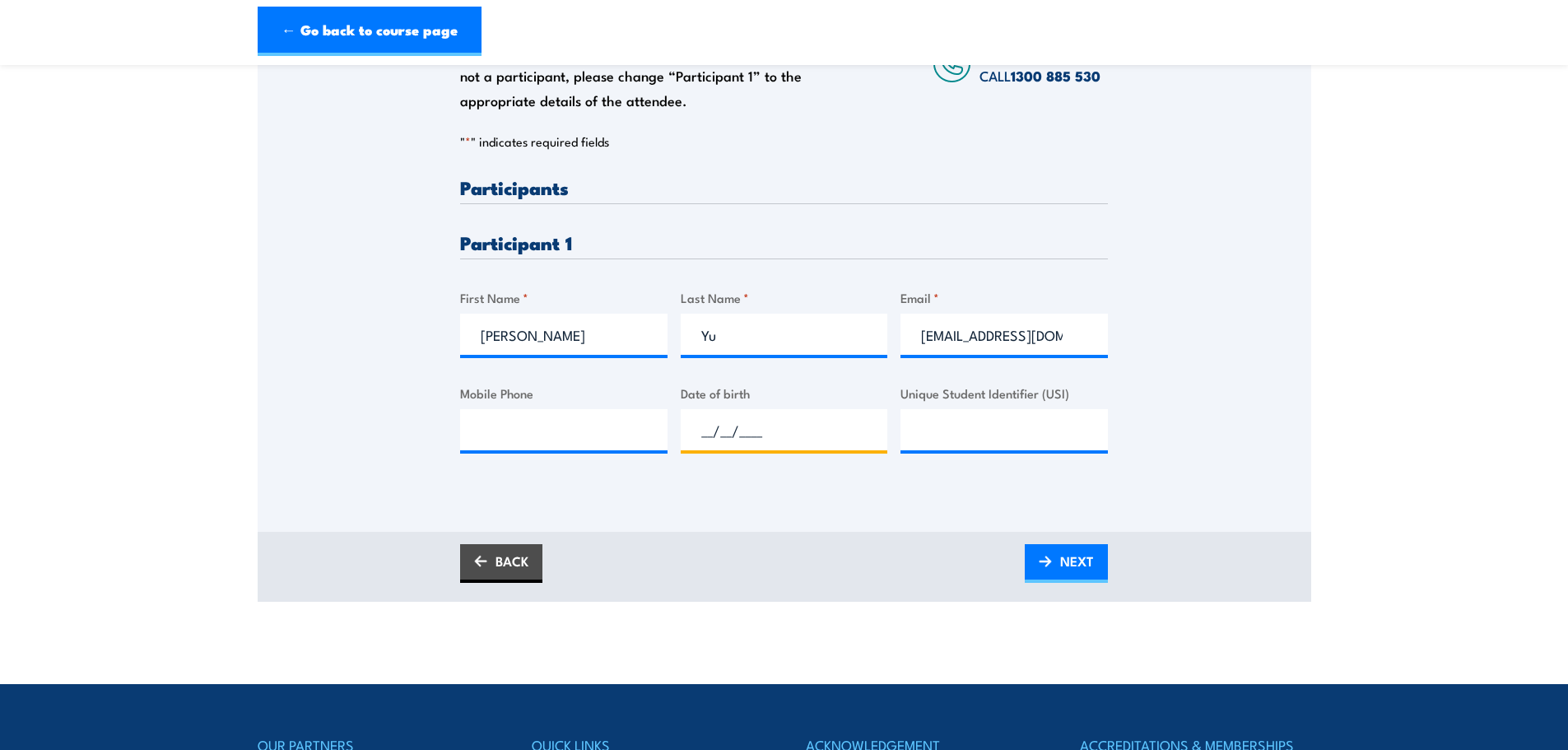
click at [704, 426] on input "__/__/____" at bounding box center [784, 429] width 208 height 41
type input "[DATE]"
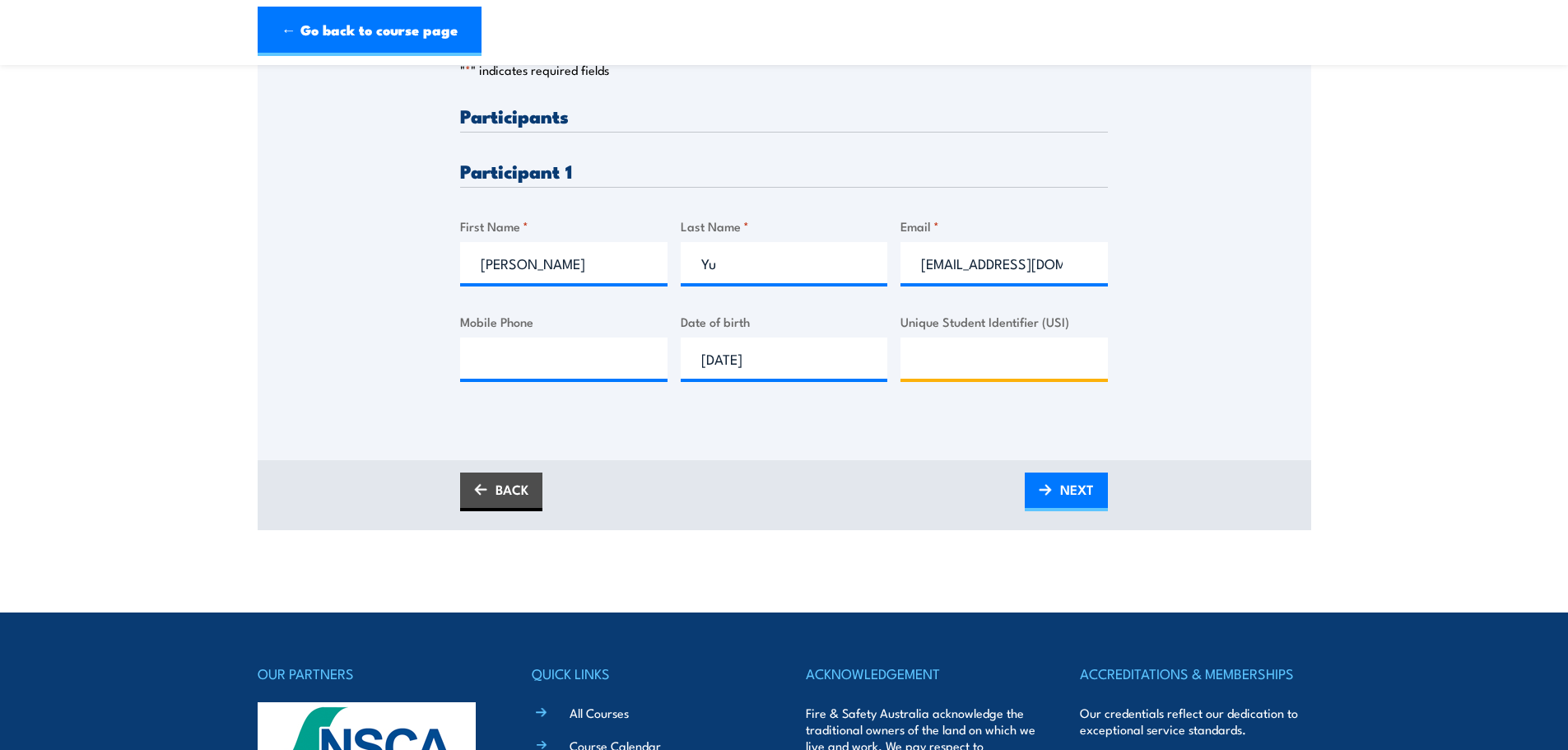
scroll to position [329, 0]
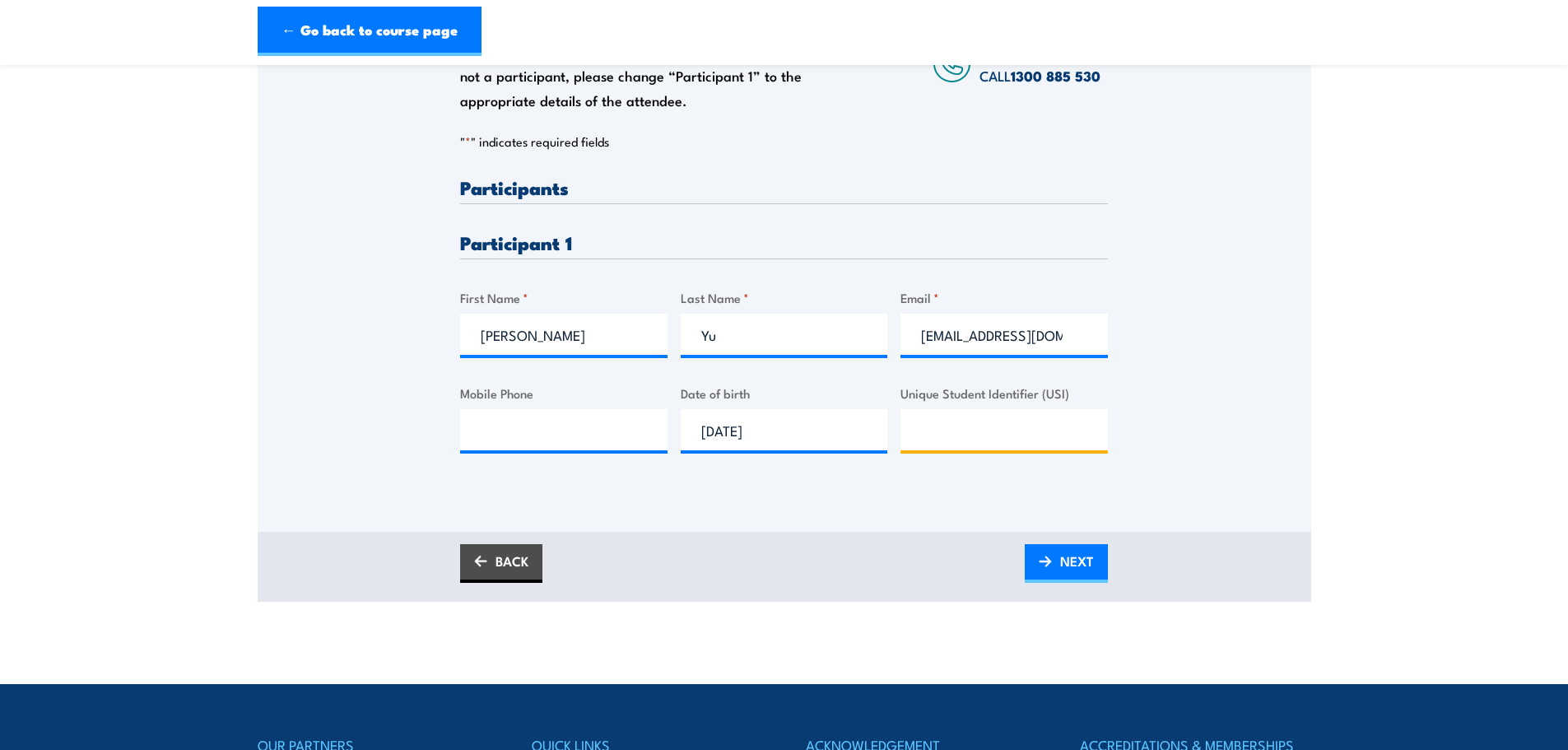
paste input "[EMAIL_ADDRESS][DOMAIN_NAME]"
click at [1031, 434] on input "[EMAIL_ADDRESS][DOMAIN_NAME]" at bounding box center [1004, 429] width 208 height 41
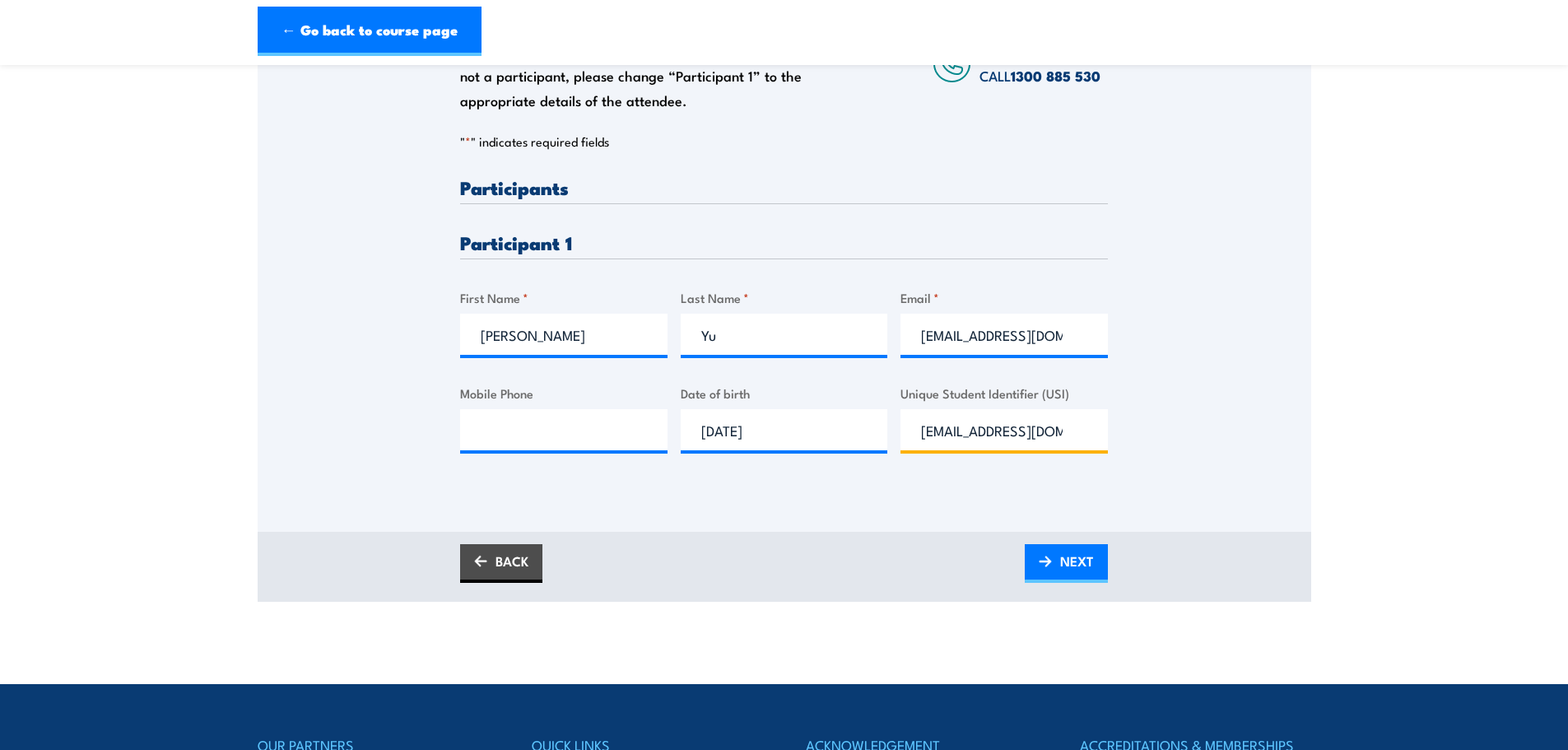
paste input "S4ZRXMXZYL"
drag, startPoint x: 1016, startPoint y: 429, endPoint x: 721, endPoint y: 431, distance: 295.0
click at [721, 431] on div "Please provide names and contact details for each of the participants below. No…" at bounding box center [784, 328] width 648 height 301
paste input "text"
type input "S4ZRXMXZYL"
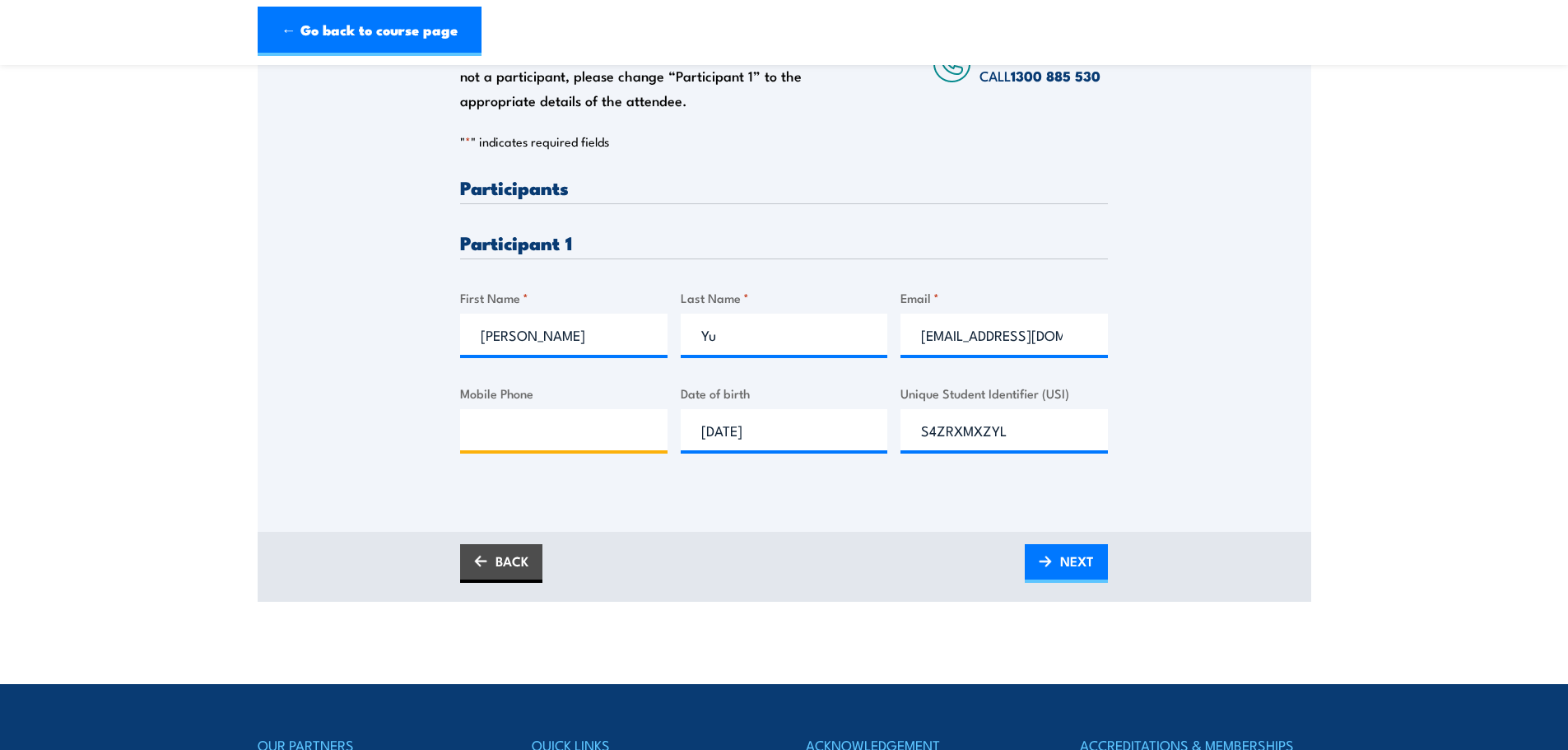
click at [479, 434] on input "Mobile Phone" at bounding box center [564, 429] width 208 height 41
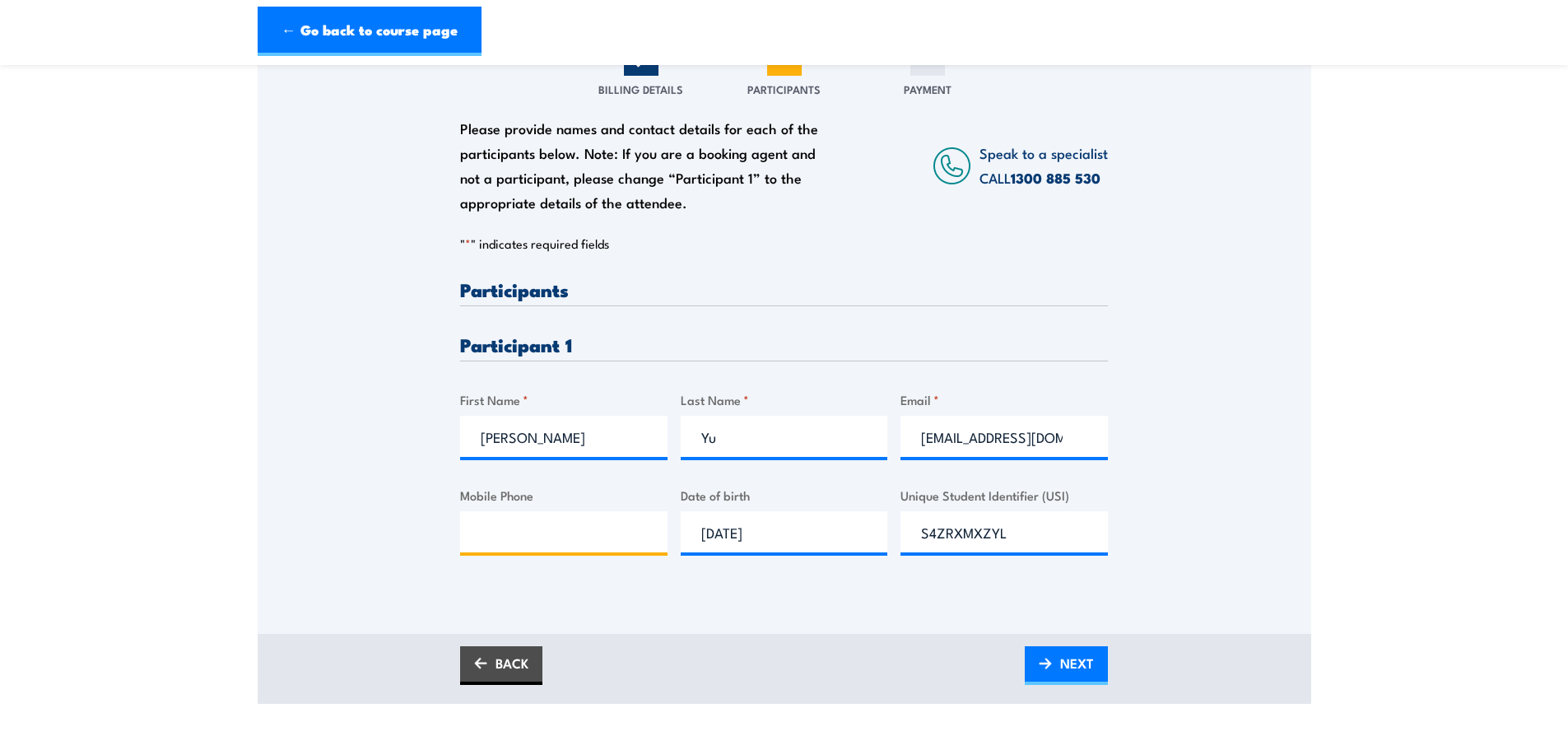
scroll to position [329, 0]
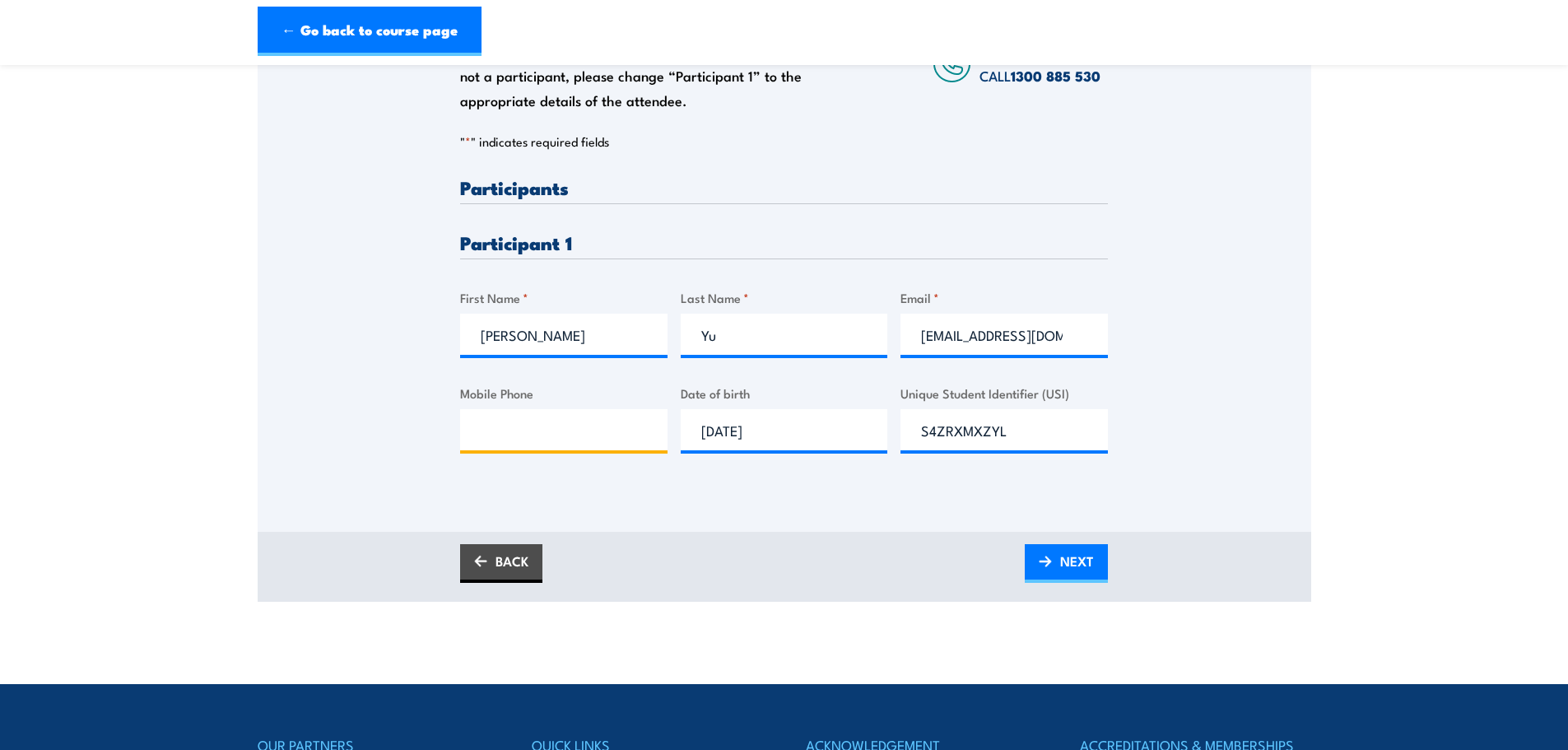
click at [499, 424] on input "Mobile Phone" at bounding box center [564, 429] width 208 height 41
paste input "9236 4700"
click at [476, 427] on input "9236 4700" at bounding box center [564, 429] width 208 height 41
type input "08 9236 4700"
click at [1084, 563] on span "NEXT" at bounding box center [1078, 560] width 34 height 44
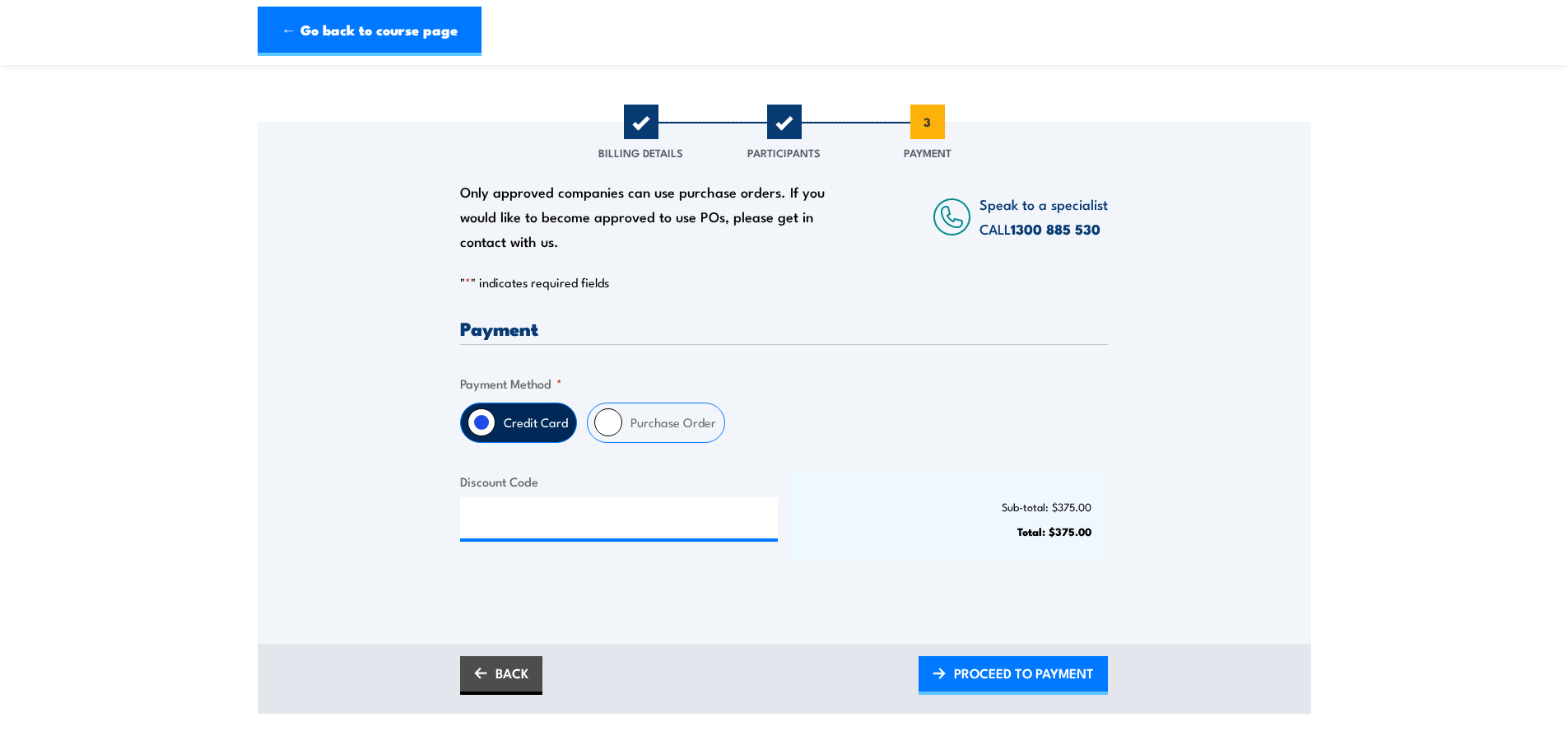
scroll to position [164, 0]
click at [653, 429] on label "Purchase Order" at bounding box center [674, 421] width 102 height 38
click at [623, 429] on input "Purchase Order" at bounding box center [608, 421] width 28 height 28
radio input "true"
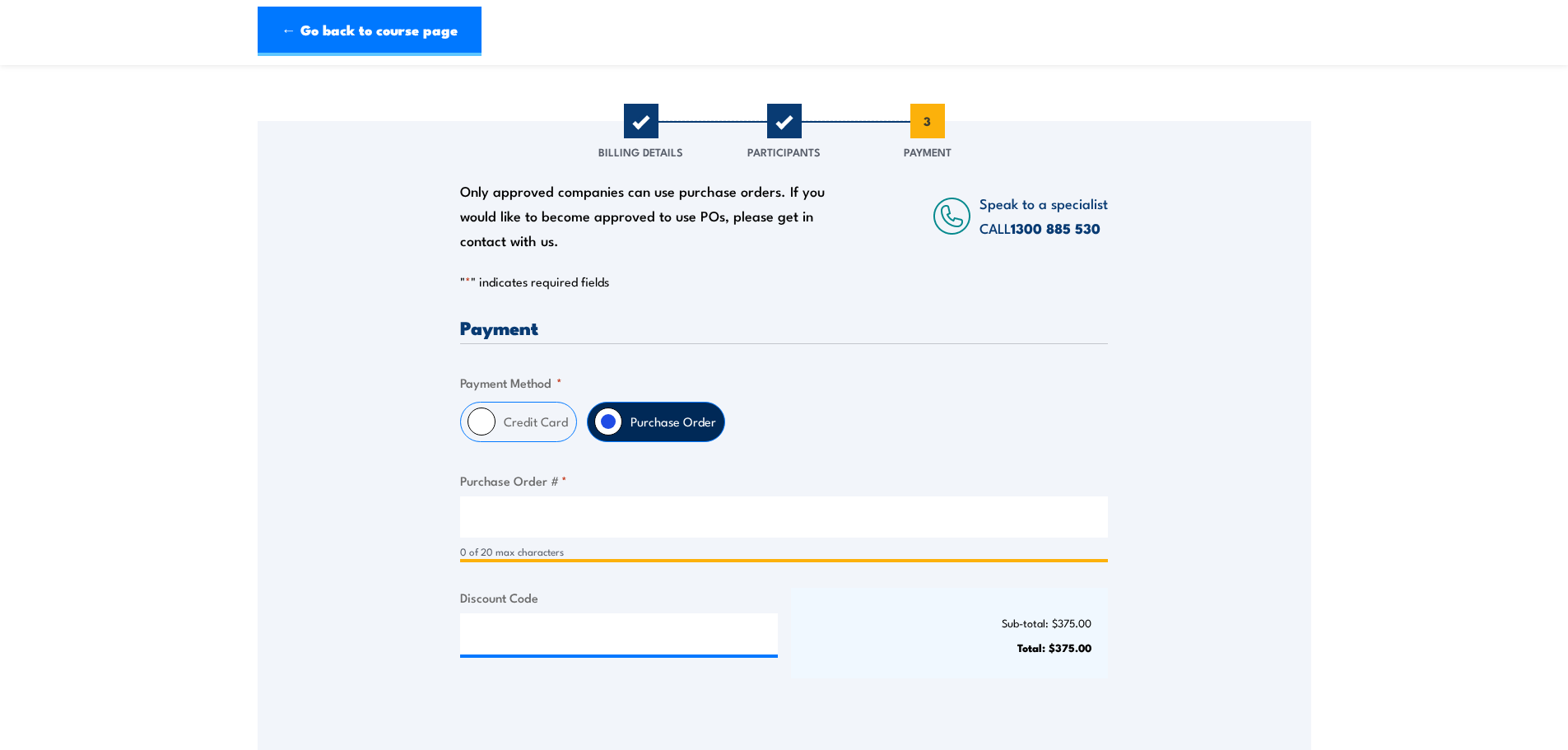
click at [547, 508] on input "Purchase Order # *" at bounding box center [784, 517] width 648 height 41
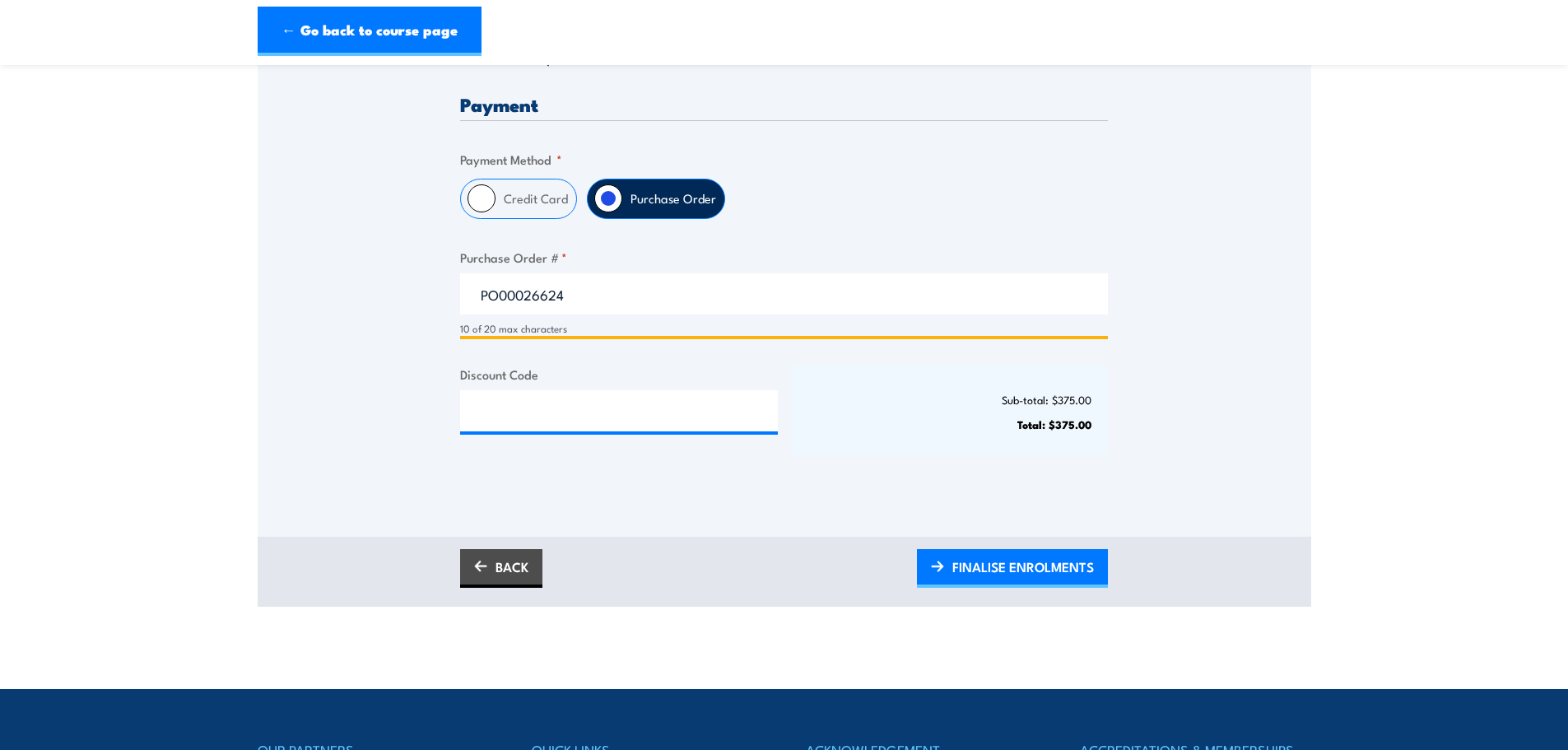
scroll to position [411, 0]
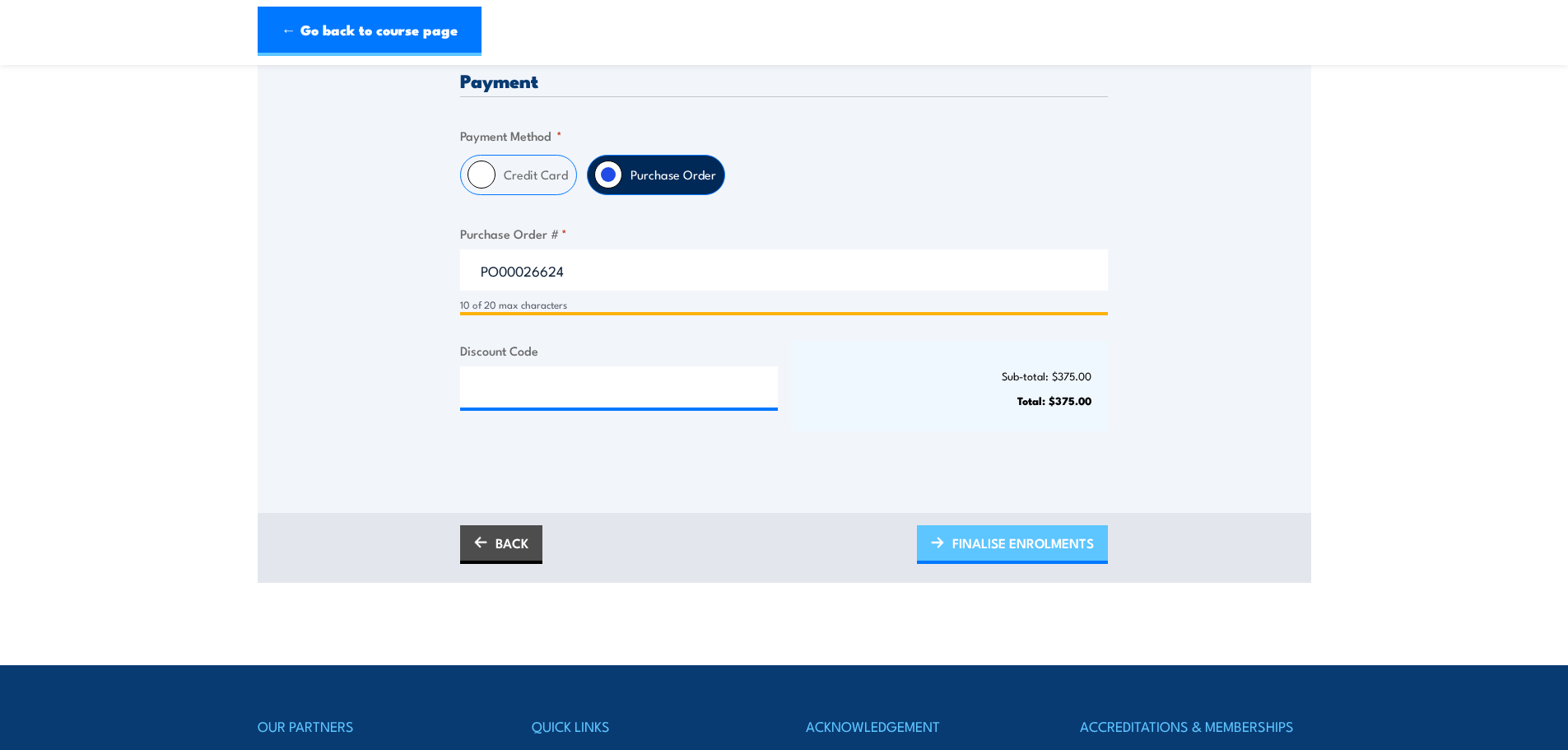
type input "PO00026624"
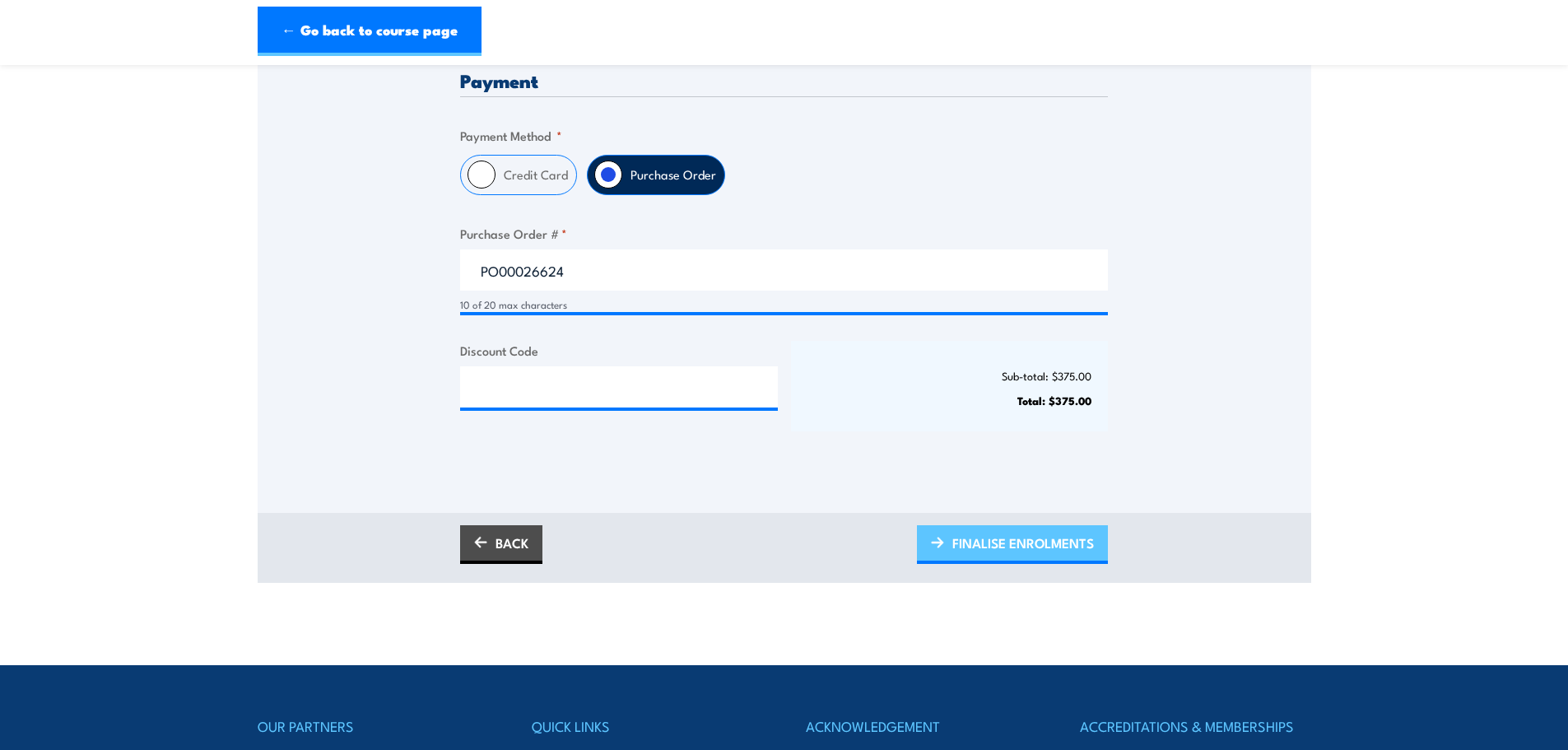
click at [1009, 536] on span "FINALISE ENROLMENTS" at bounding box center [1023, 543] width 141 height 44
